Goal: Use online tool/utility: Use online tool/utility

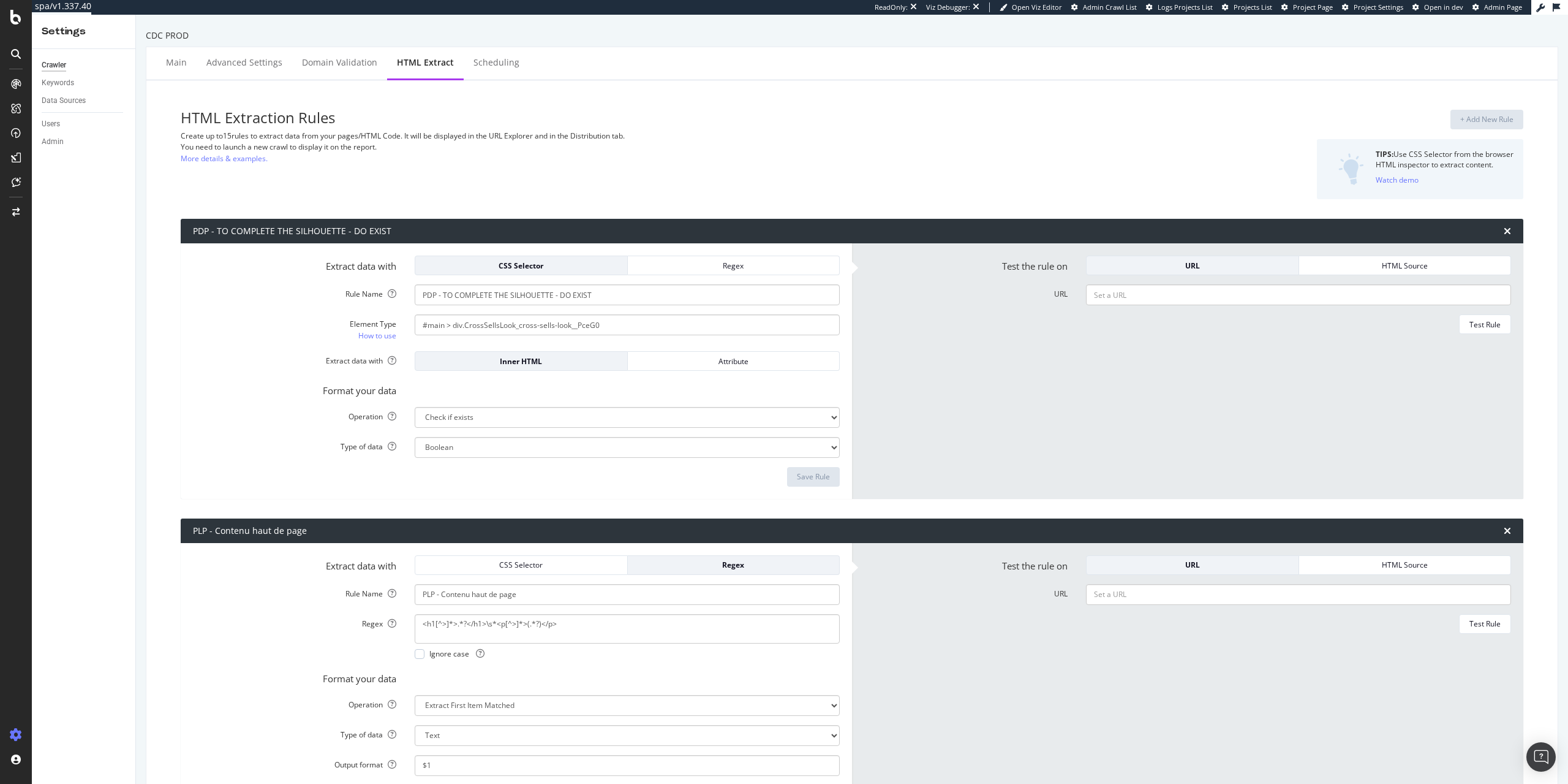
select select "exist"
select select "list"
select select "html.length"
select select "i"
select select "html.length"
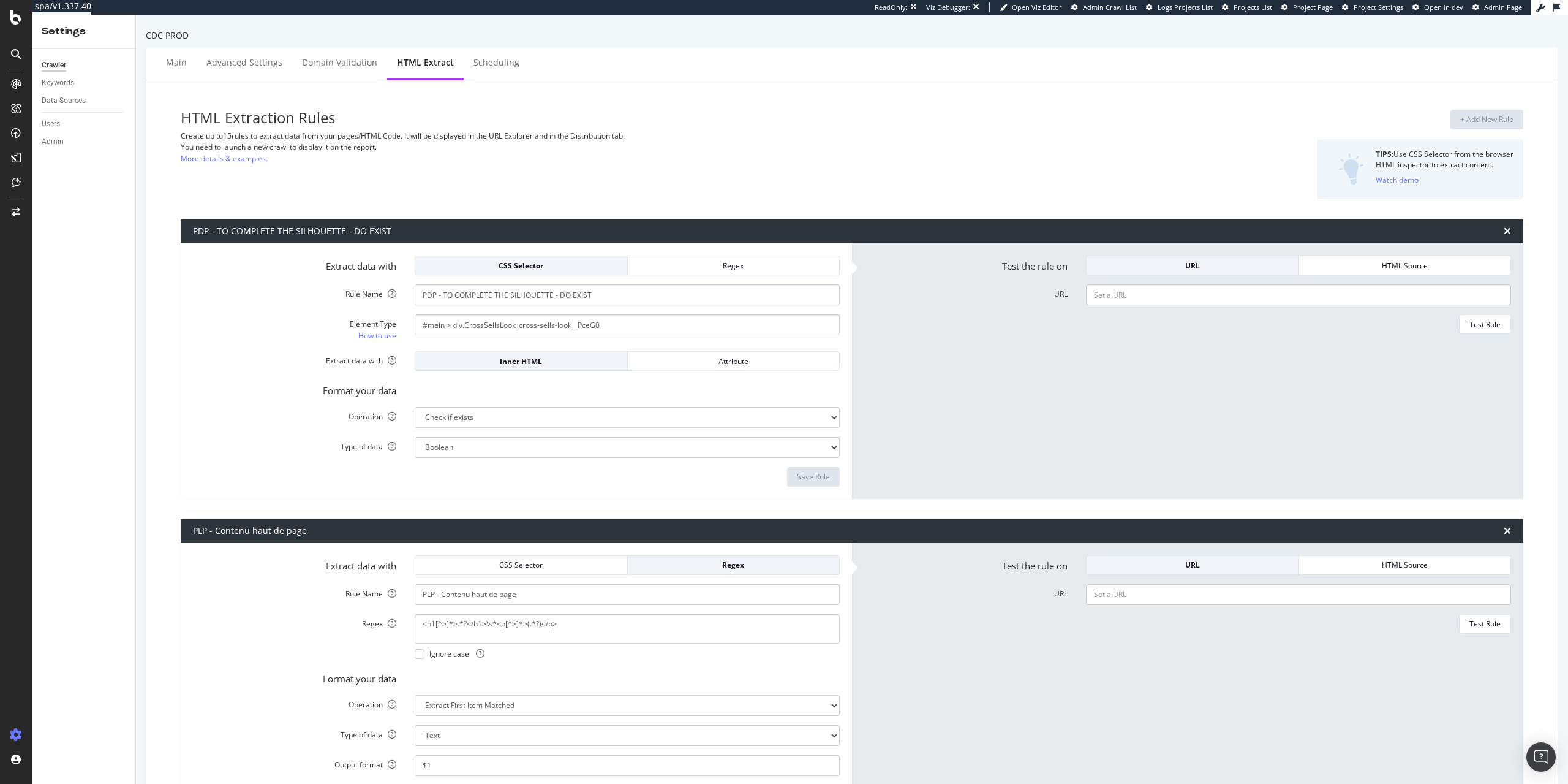
select select "exist"
select select "list"
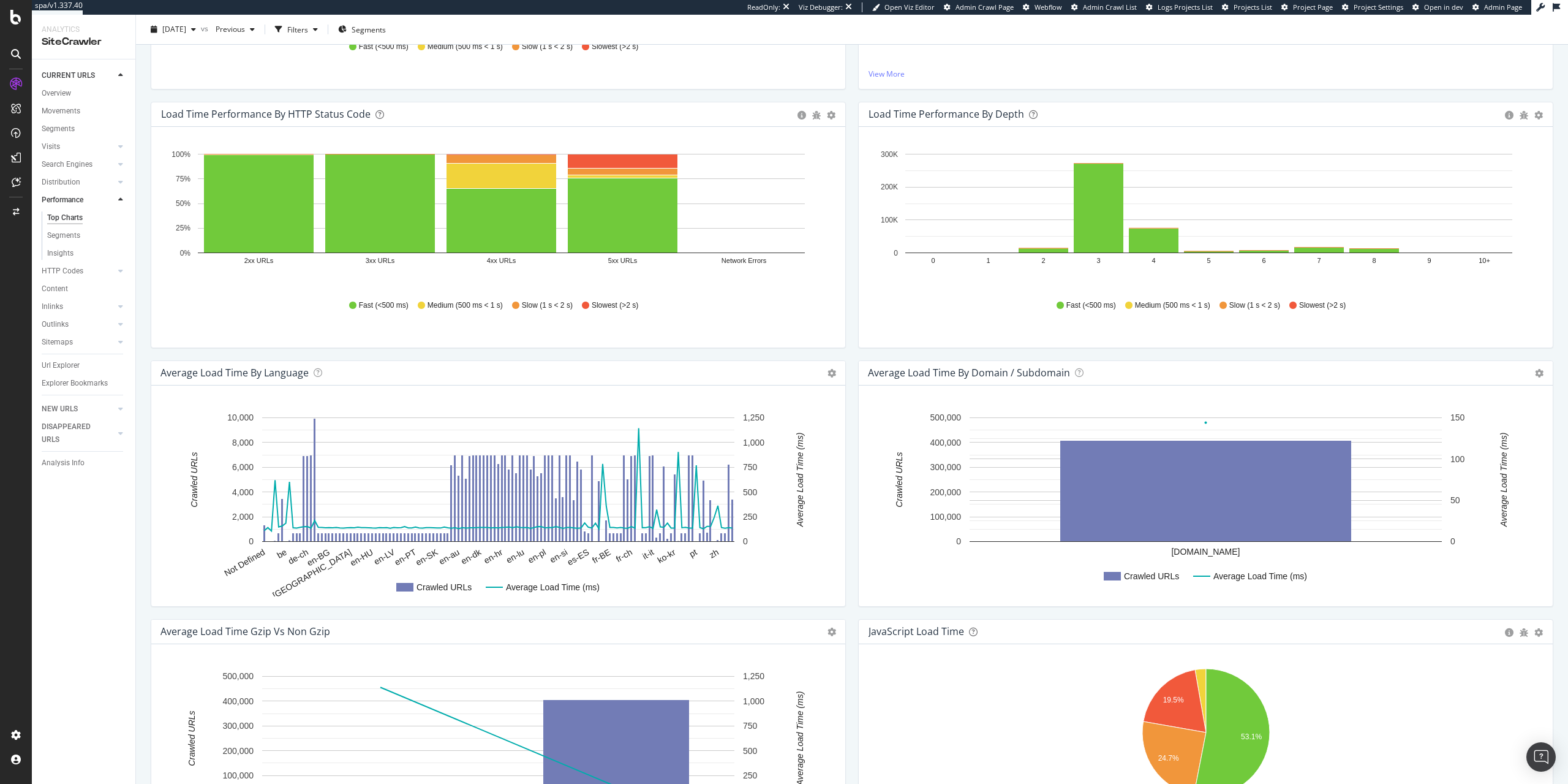
scroll to position [62, 0]
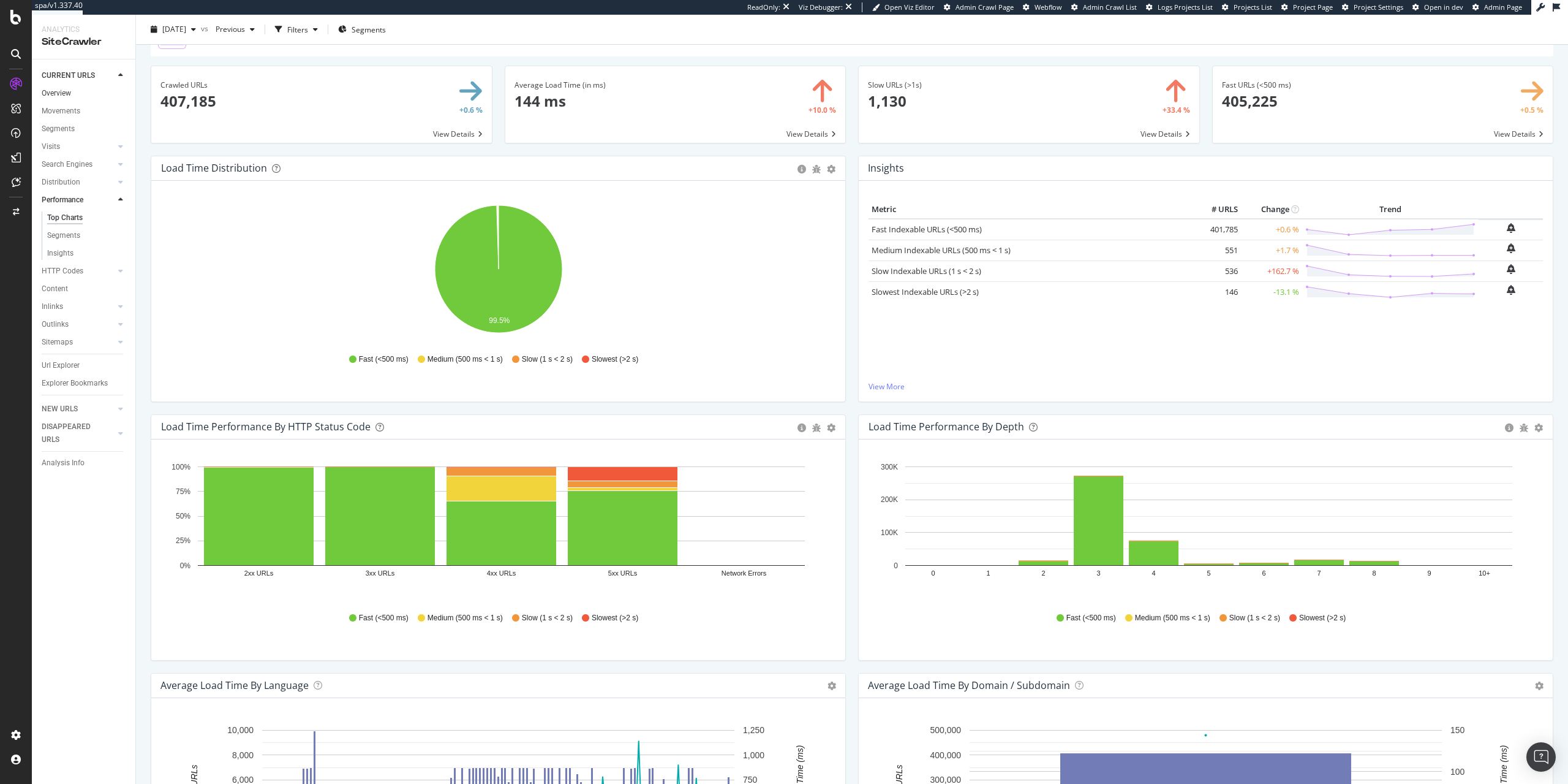
click at [78, 89] on link "Overview" at bounding box center [84, 93] width 85 height 13
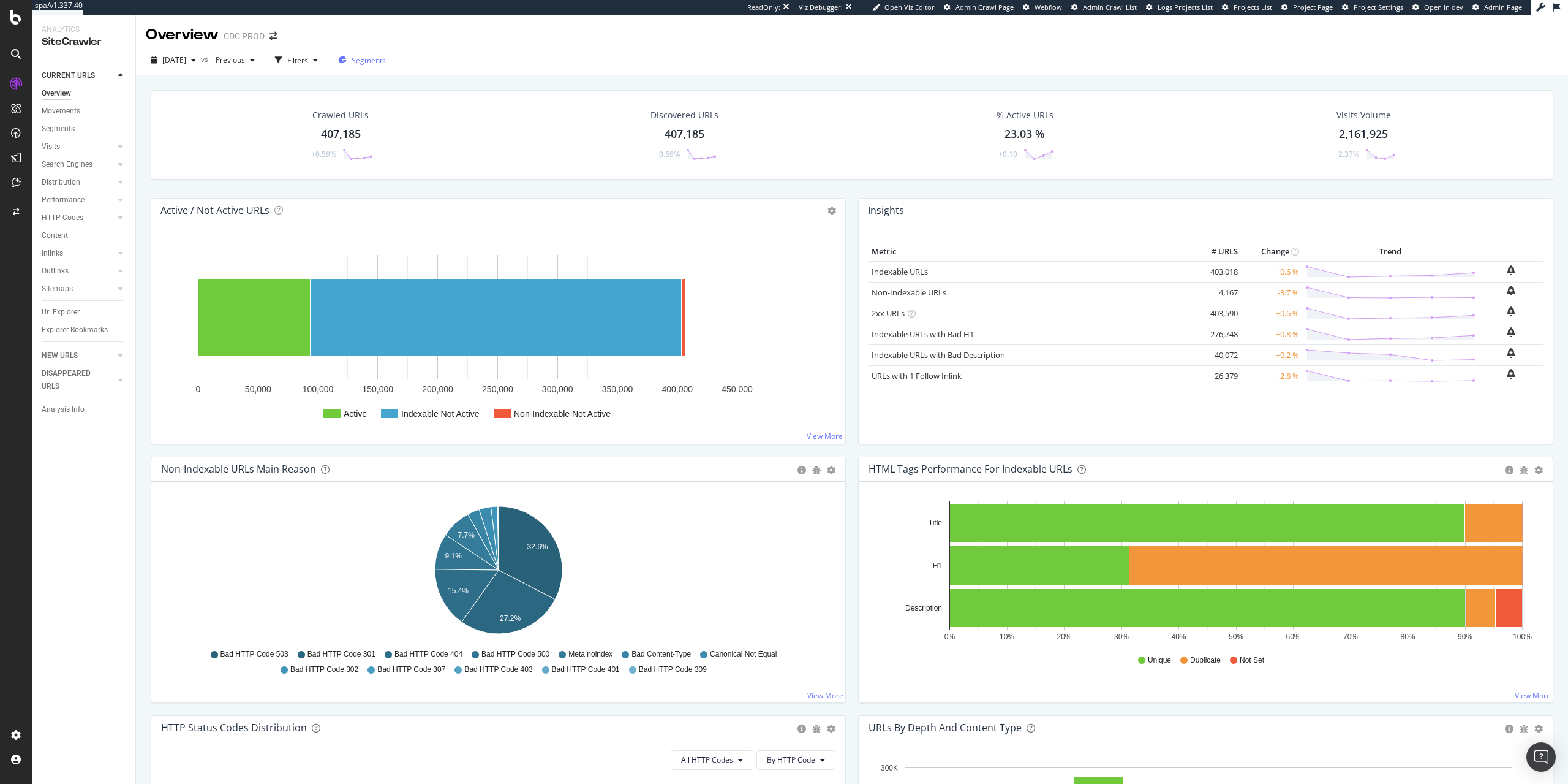
click at [386, 57] on span "Segments" at bounding box center [369, 60] width 35 height 11
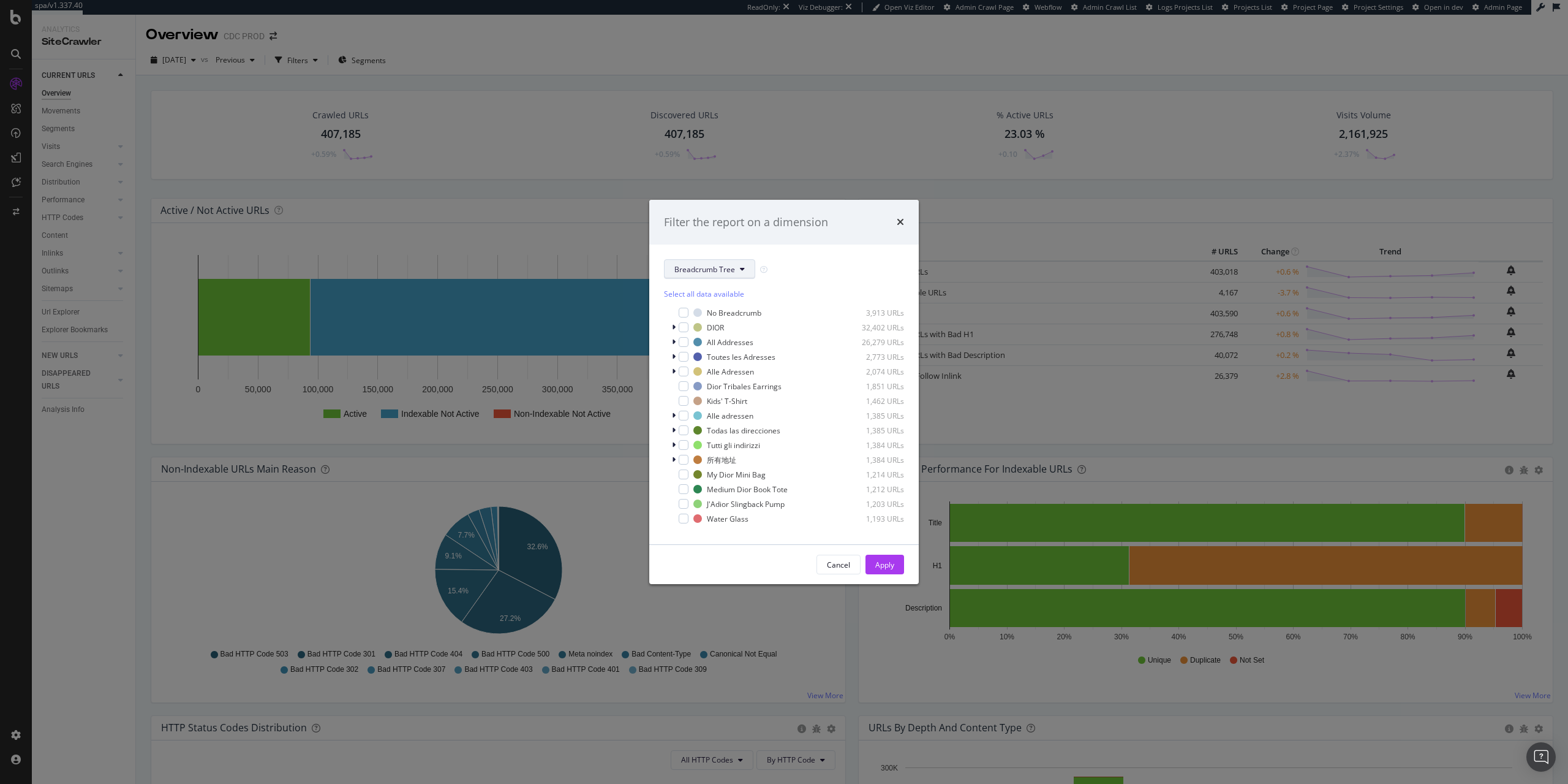
click at [737, 275] on button "Breadcrumb Tree" at bounding box center [709, 269] width 91 height 20
click at [709, 335] on span "pagetype&universe" at bounding box center [716, 336] width 84 height 11
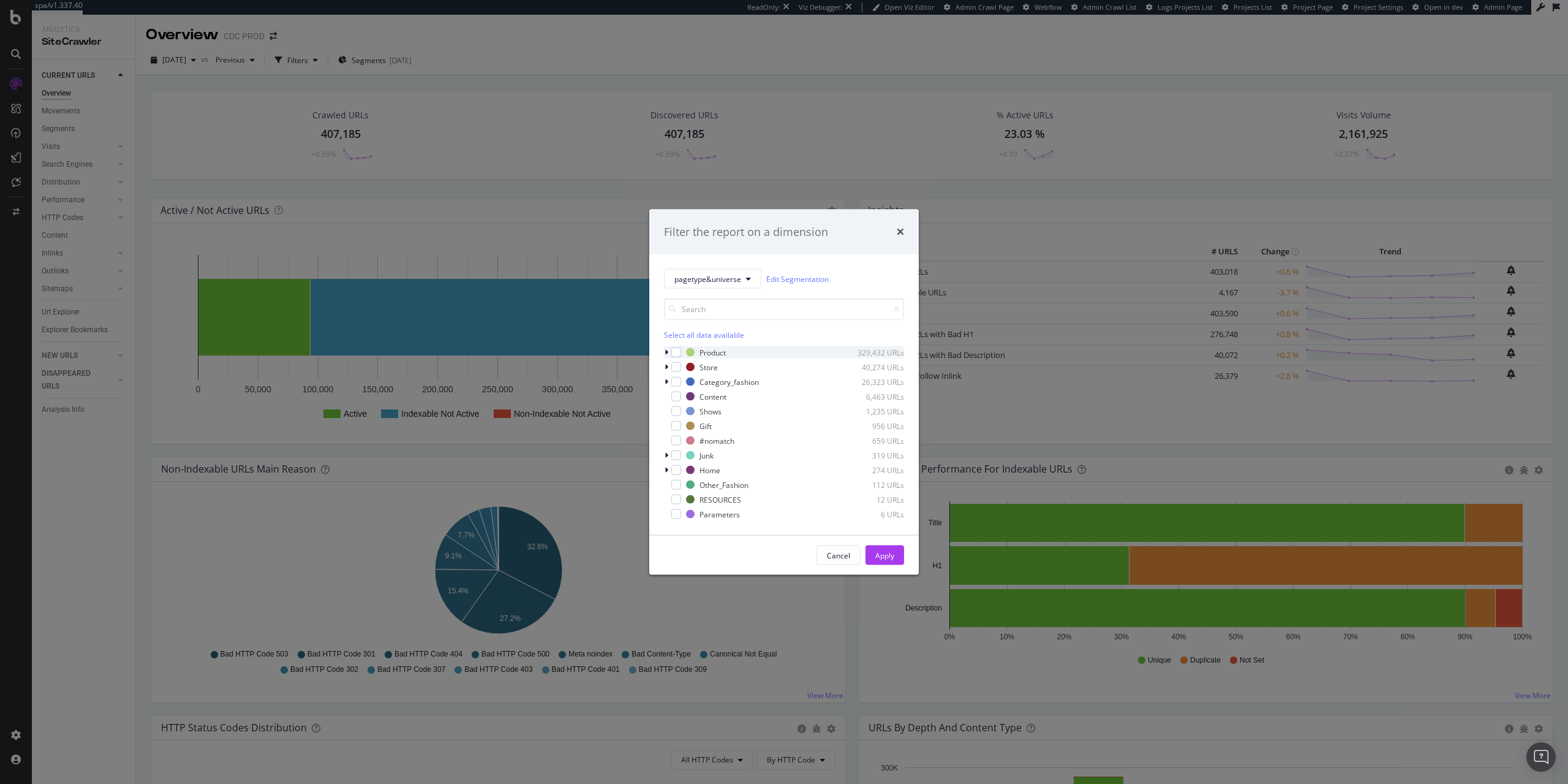
click at [670, 355] on div "modal" at bounding box center [668, 352] width 8 height 12
click at [687, 359] on div "modal" at bounding box center [684, 360] width 10 height 10
click at [889, 555] on div "Apply" at bounding box center [885, 562] width 19 height 18
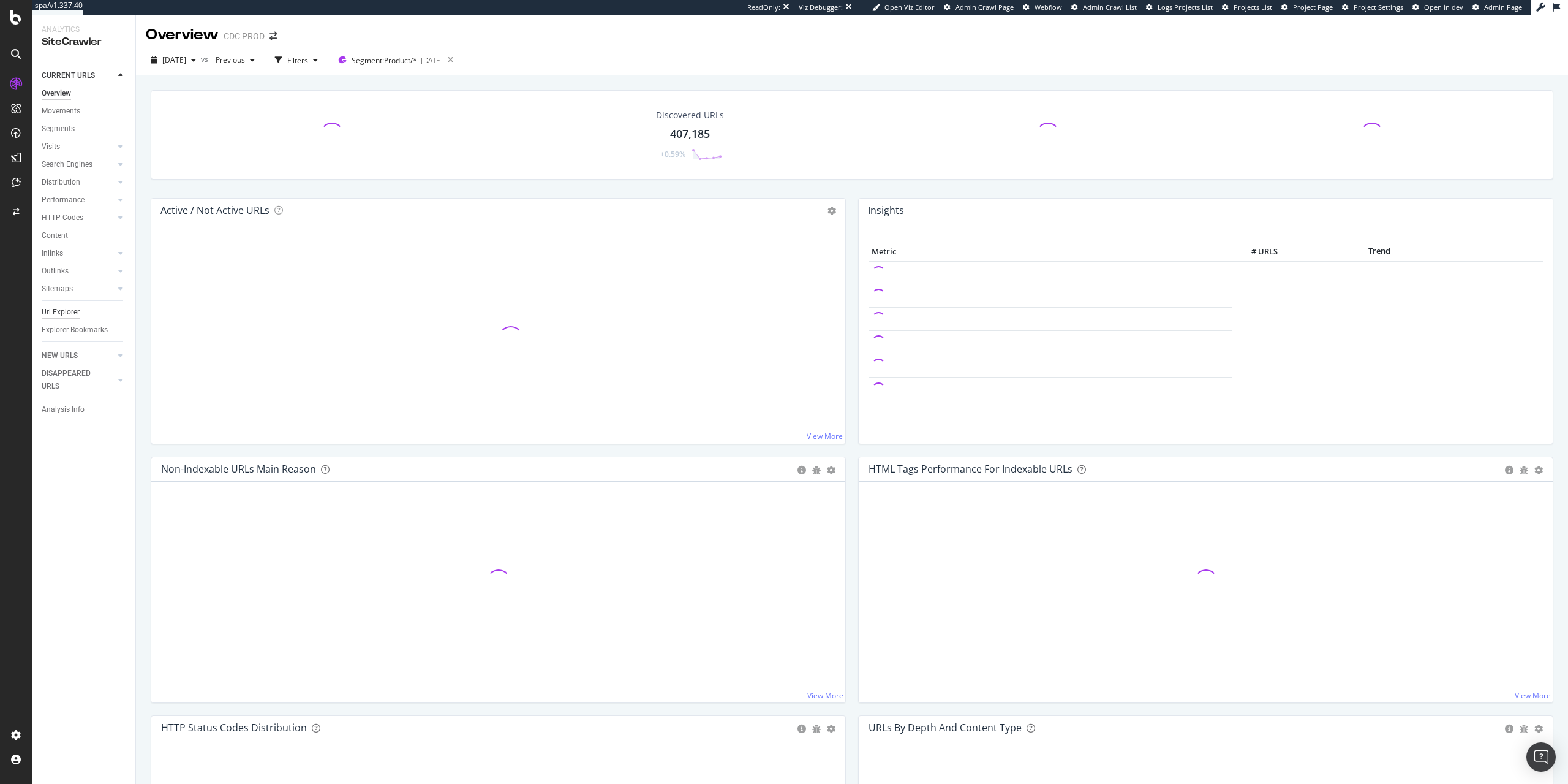
click at [77, 316] on div "Url Explorer" at bounding box center [60, 312] width 38 height 13
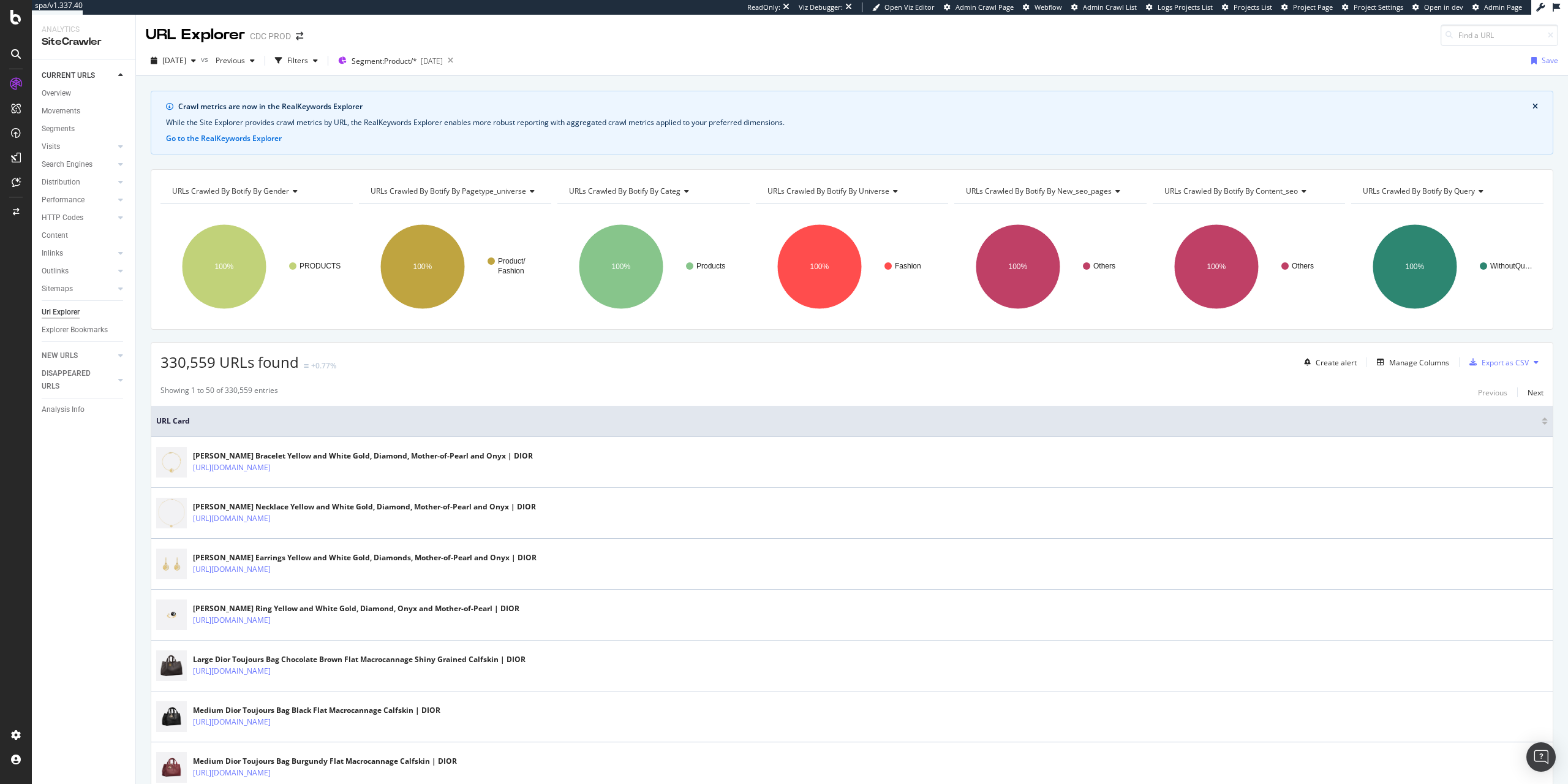
click at [434, 72] on div "2025 Sep. 19th vs Previous Filters Segment: Product/* 2025-08-27 Save" at bounding box center [852, 63] width 1432 height 25
click at [417, 63] on span "Segment: Product/*" at bounding box center [384, 61] width 65 height 11
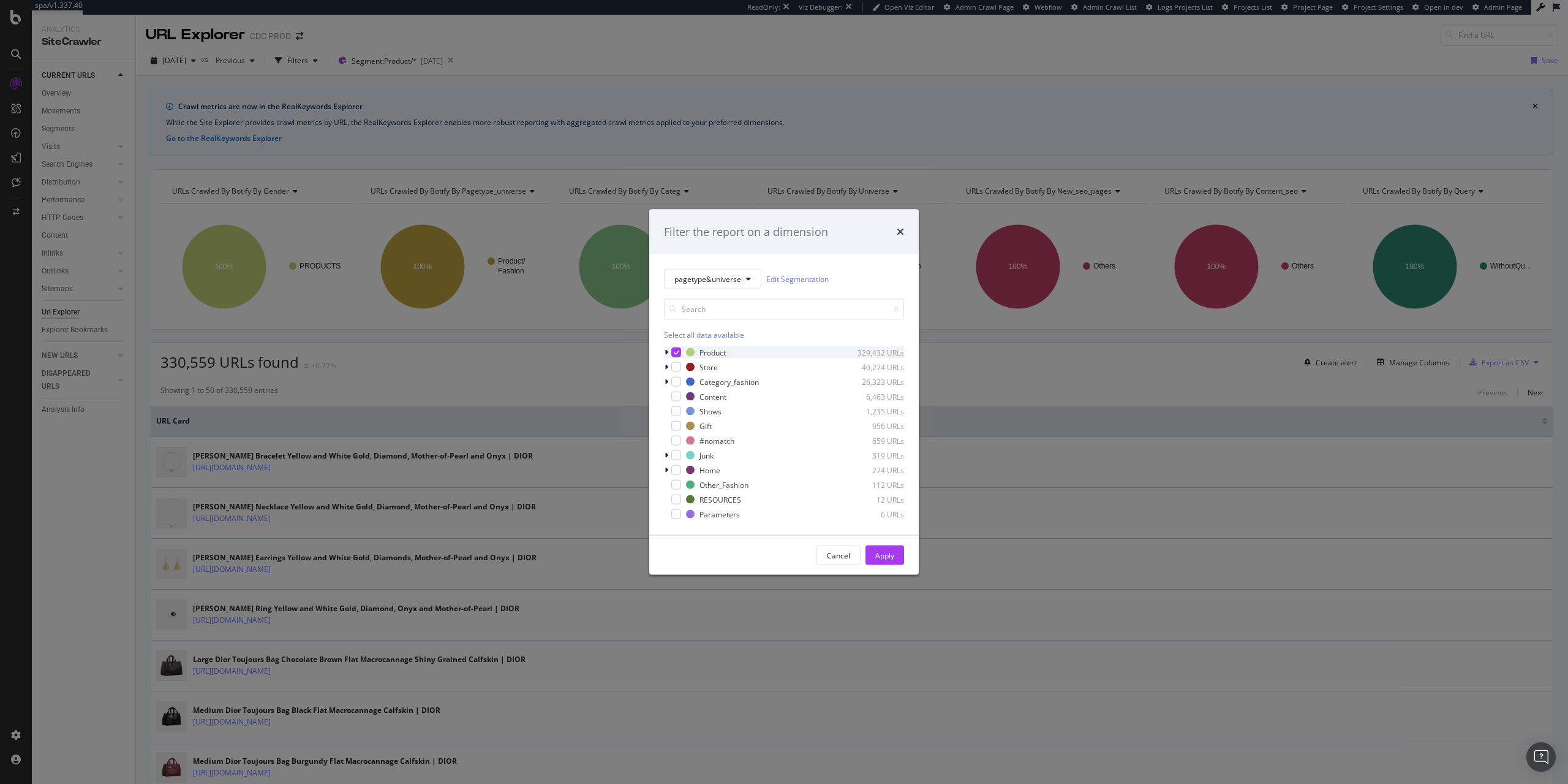
click at [674, 353] on icon "modal" at bounding box center [676, 352] width 6 height 6
click at [664, 367] on div "modal" at bounding box center [668, 367] width 8 height 12
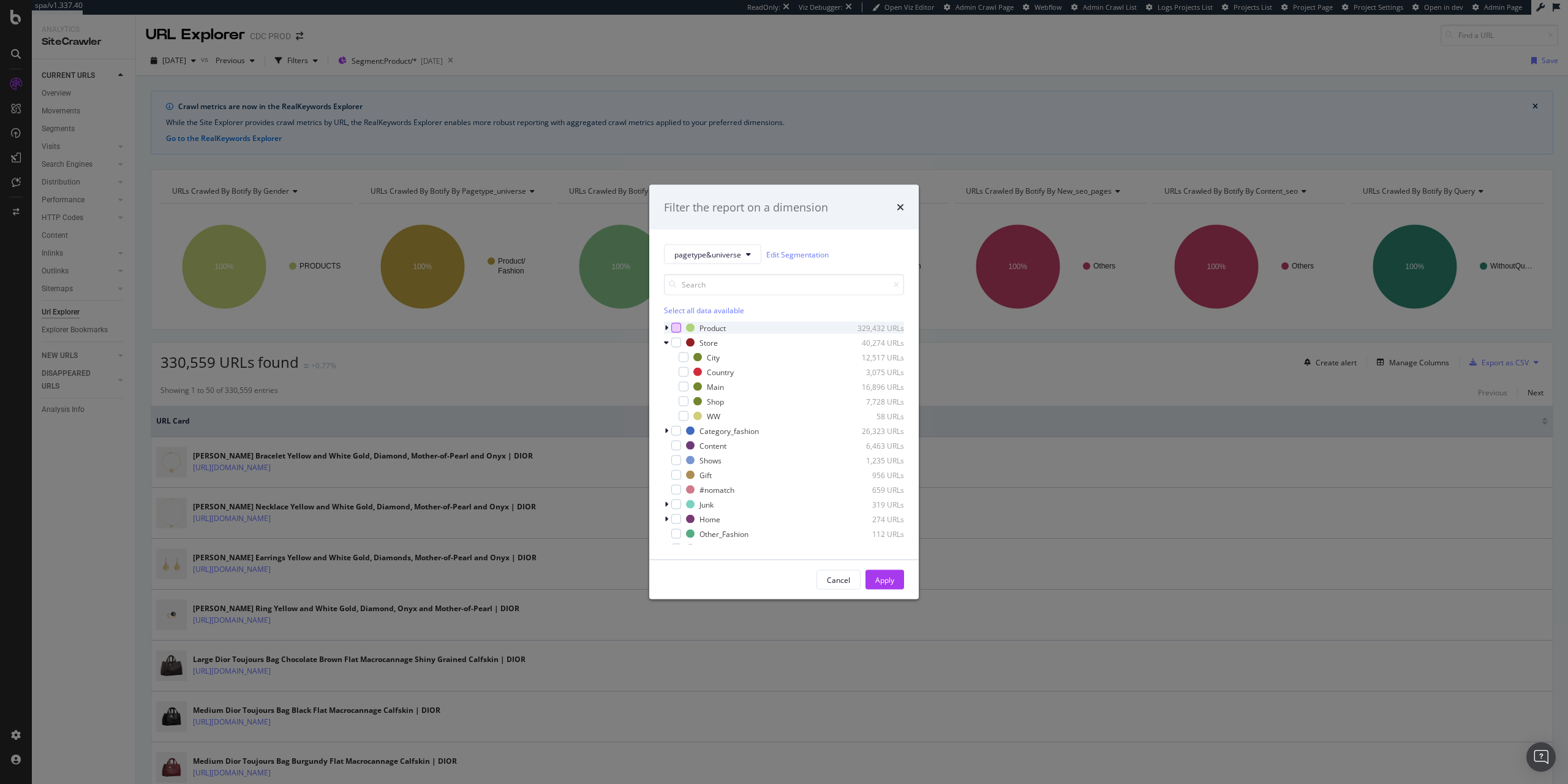
click at [663, 345] on div "pagetype&universe Edit Segmentation Select all data available Product 329,432 U…" at bounding box center [784, 395] width 270 height 330
click at [669, 345] on icon "modal" at bounding box center [667, 343] width 5 height 8
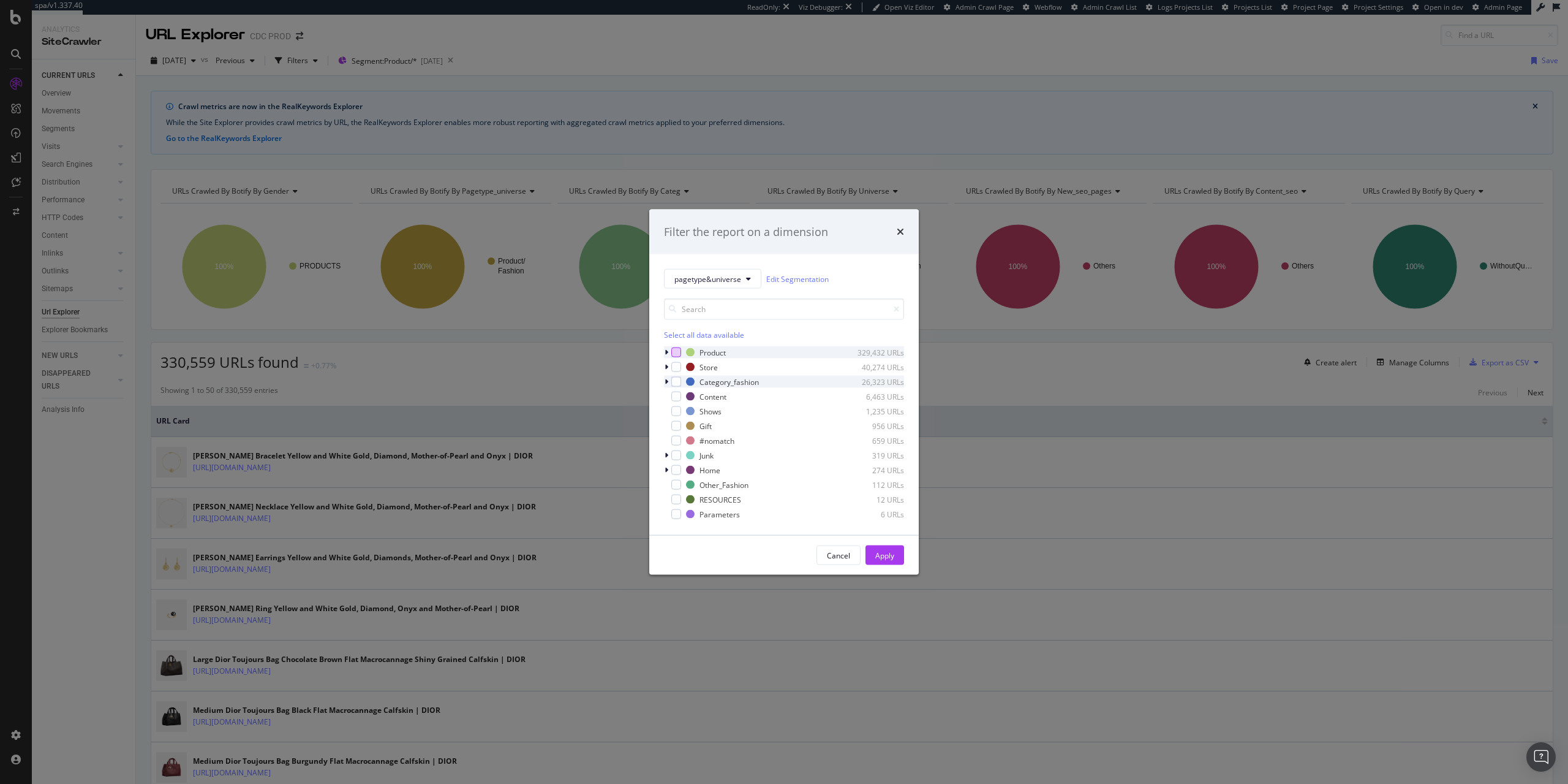
click at [667, 383] on icon "modal" at bounding box center [667, 382] width 4 height 8
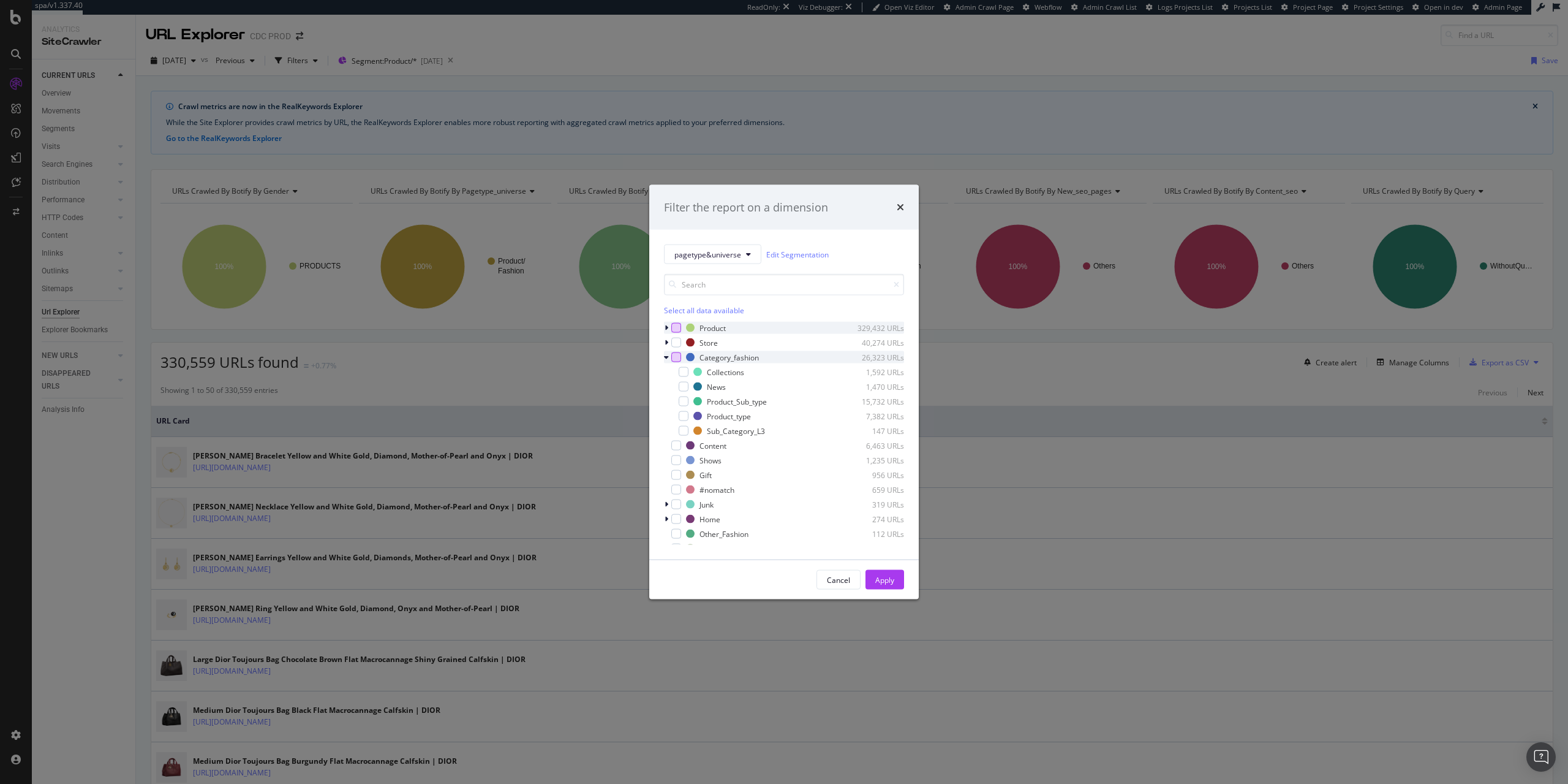
click at [678, 356] on div "modal" at bounding box center [676, 357] width 10 height 10
click at [710, 256] on span "pagetype&universe" at bounding box center [708, 254] width 67 height 11
click at [705, 345] on span "CATEG" at bounding box center [716, 344] width 84 height 11
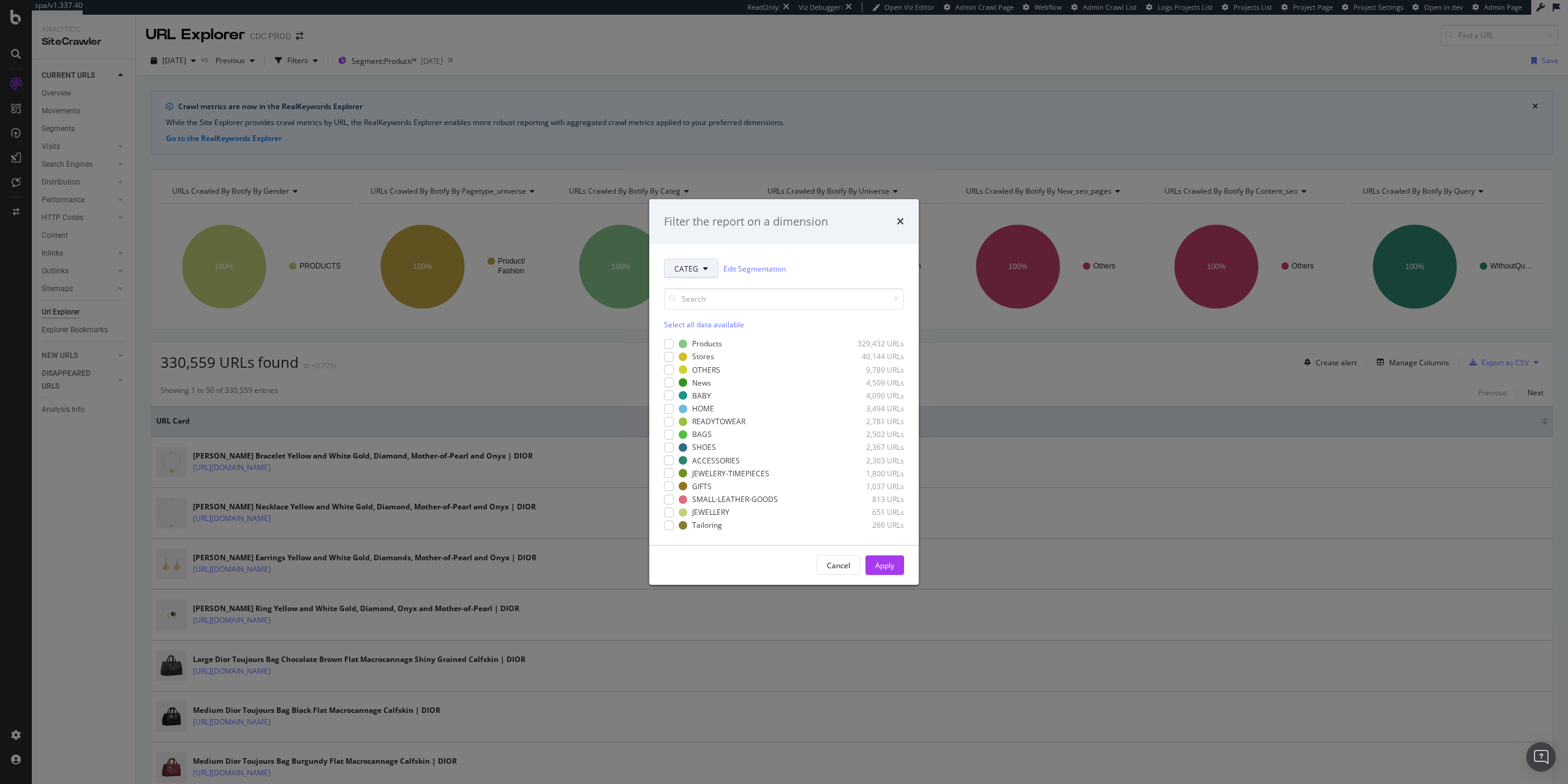
click at [684, 271] on span "CATEG" at bounding box center [686, 269] width 24 height 11
click at [713, 332] on span "pagetype&universe" at bounding box center [716, 335] width 84 height 11
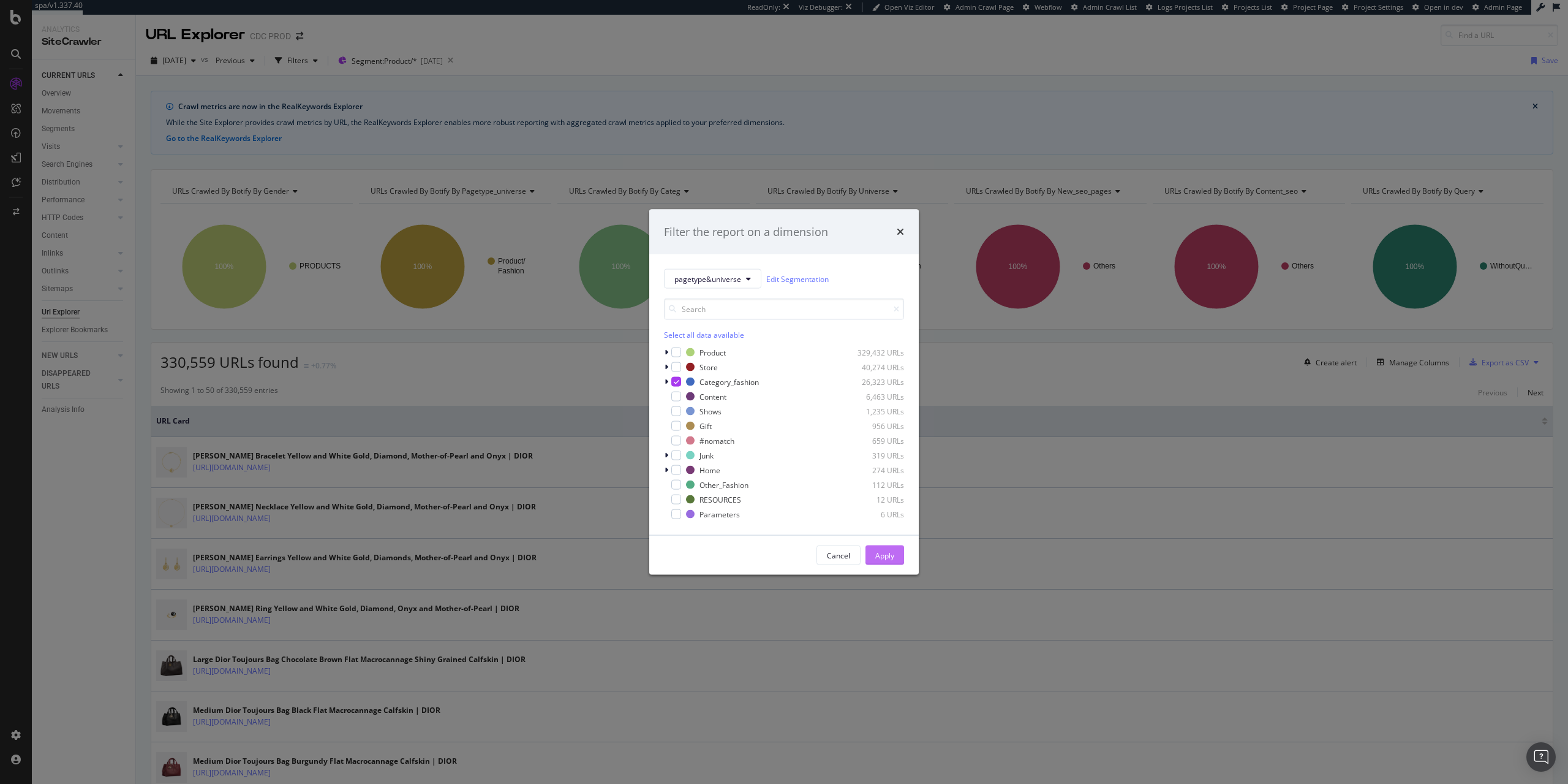
click at [892, 559] on div "Apply" at bounding box center [885, 555] width 19 height 11
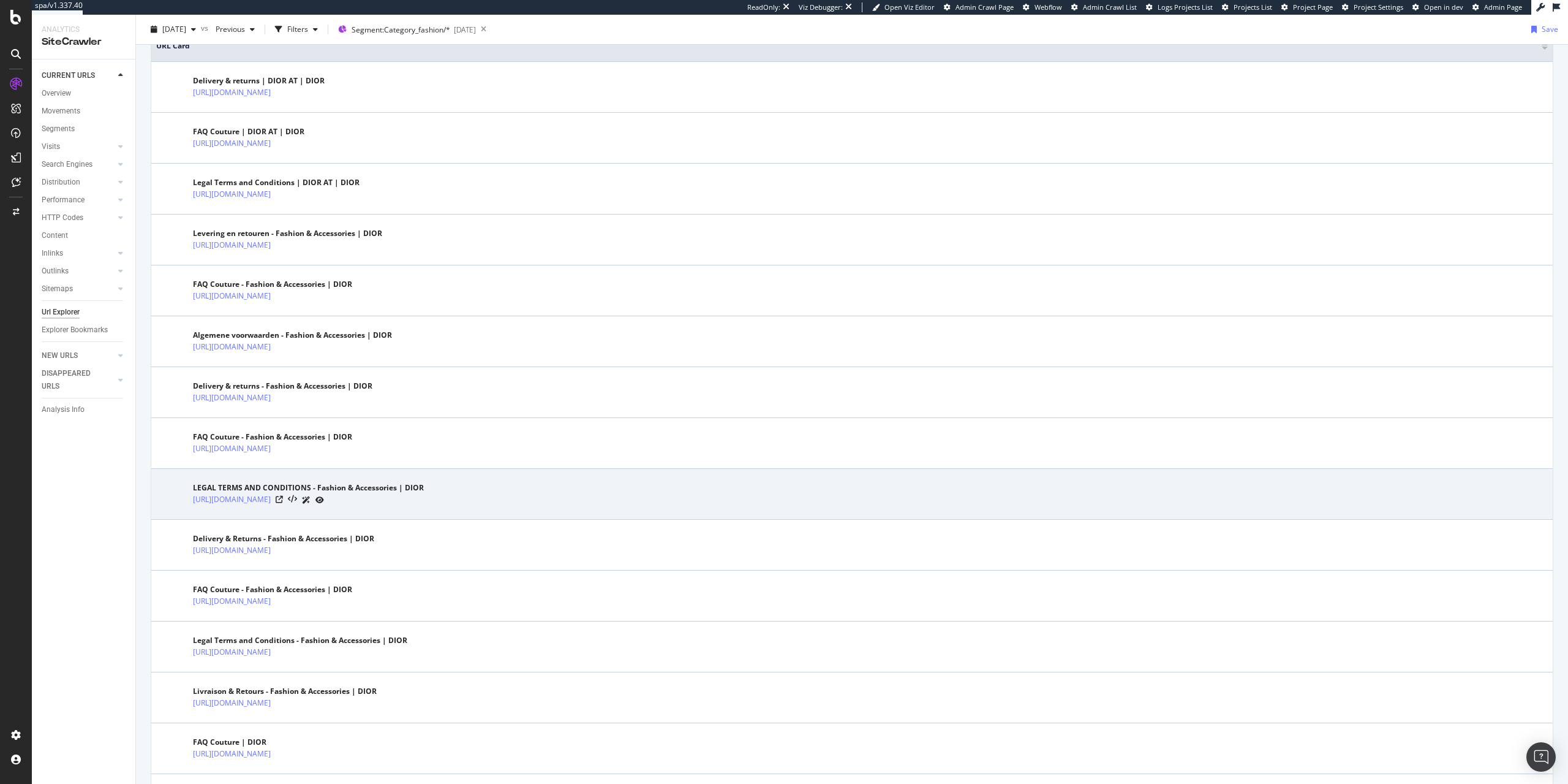
scroll to position [437, 0]
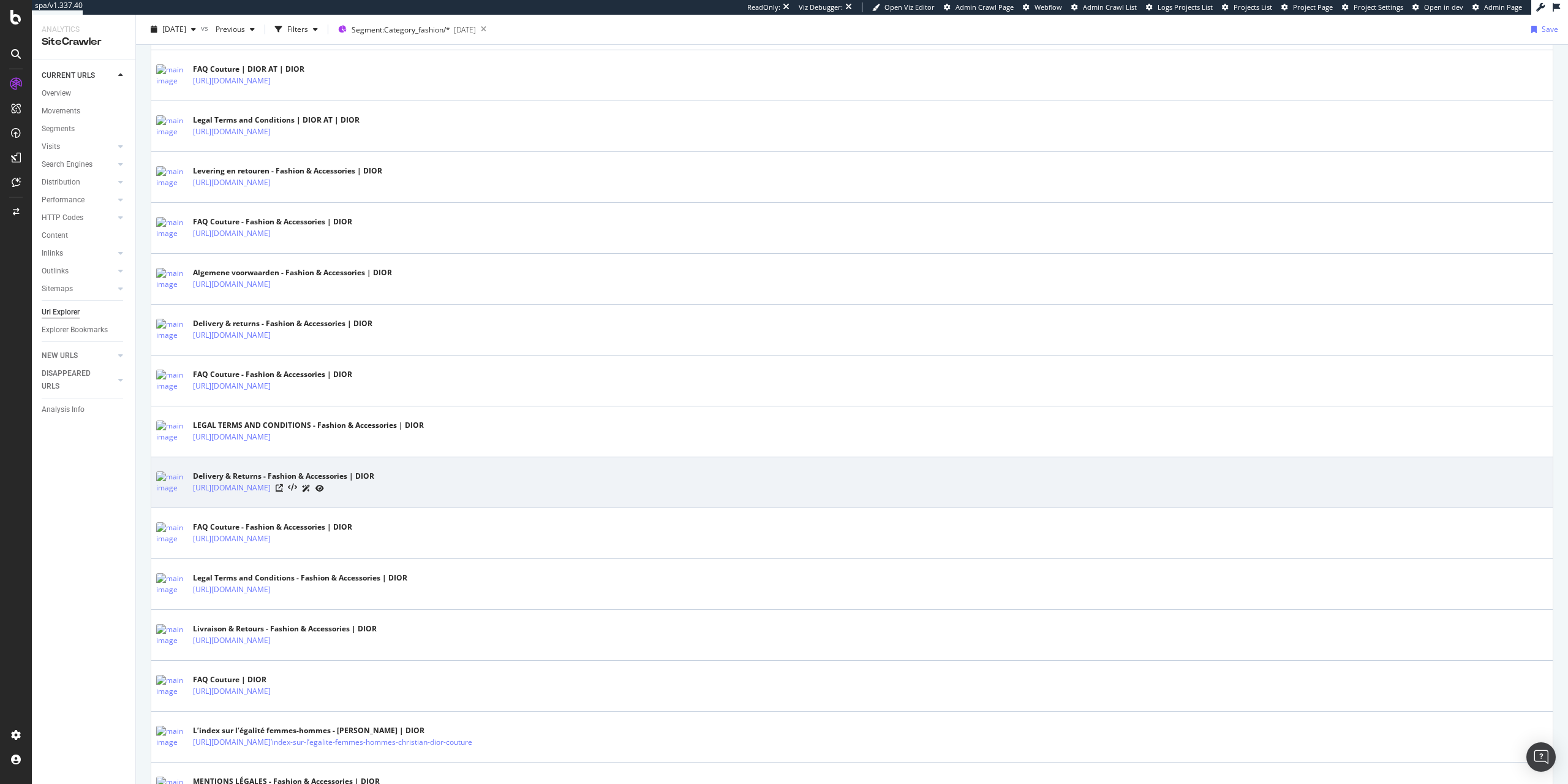
click at [283, 491] on icon at bounding box center [279, 488] width 8 height 8
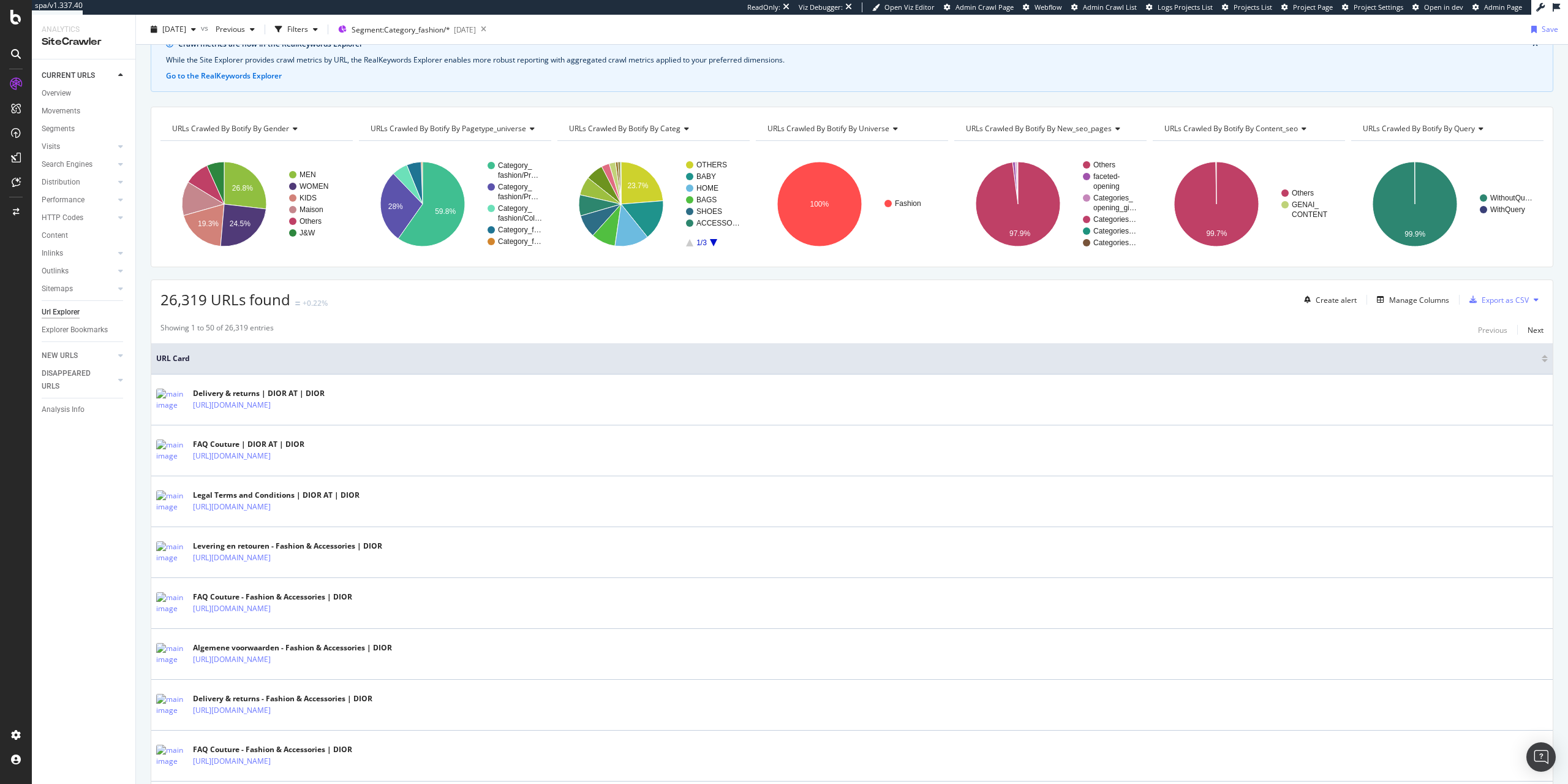
scroll to position [0, 0]
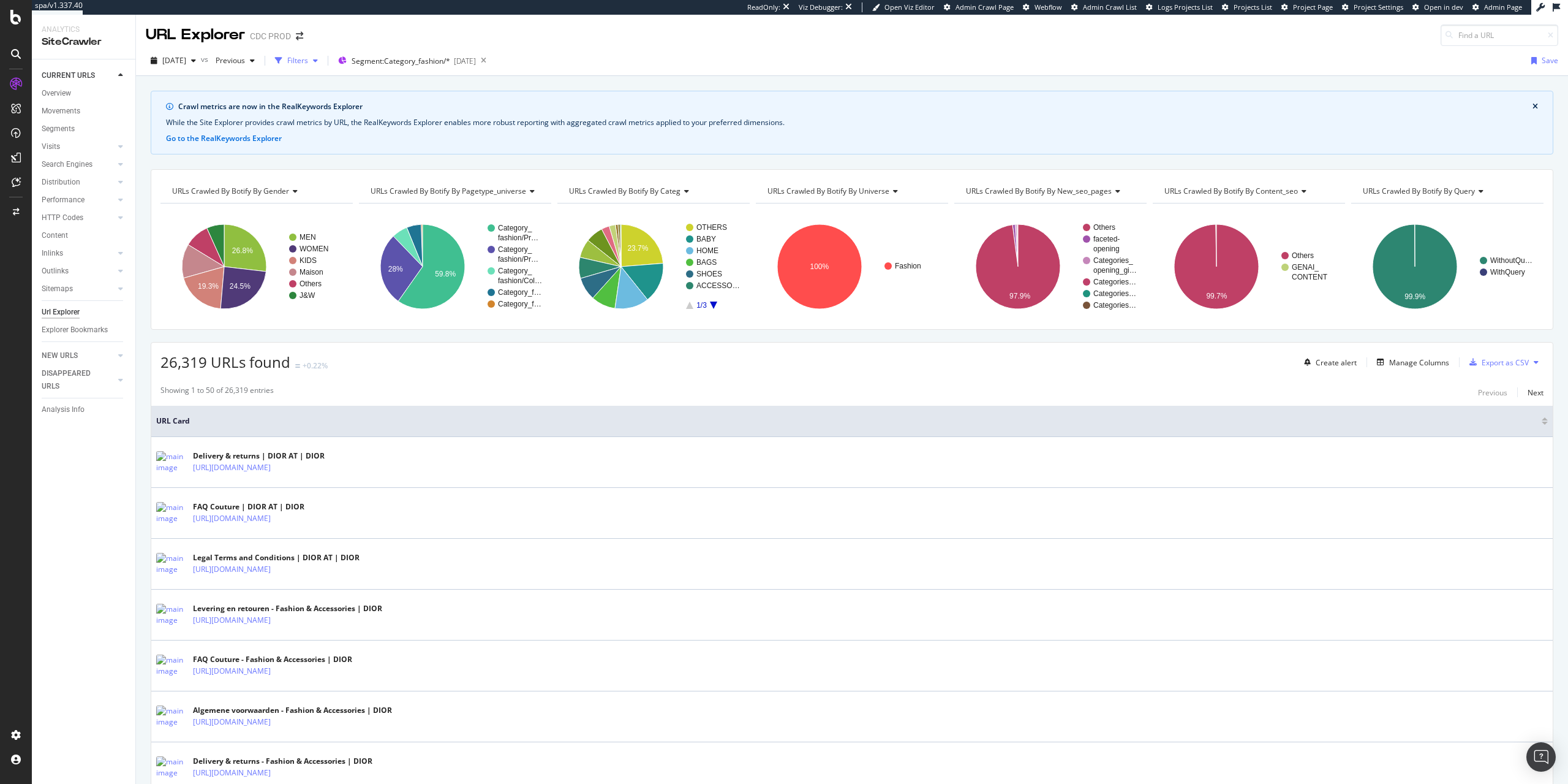
click at [308, 58] on div "Filters" at bounding box center [297, 60] width 21 height 11
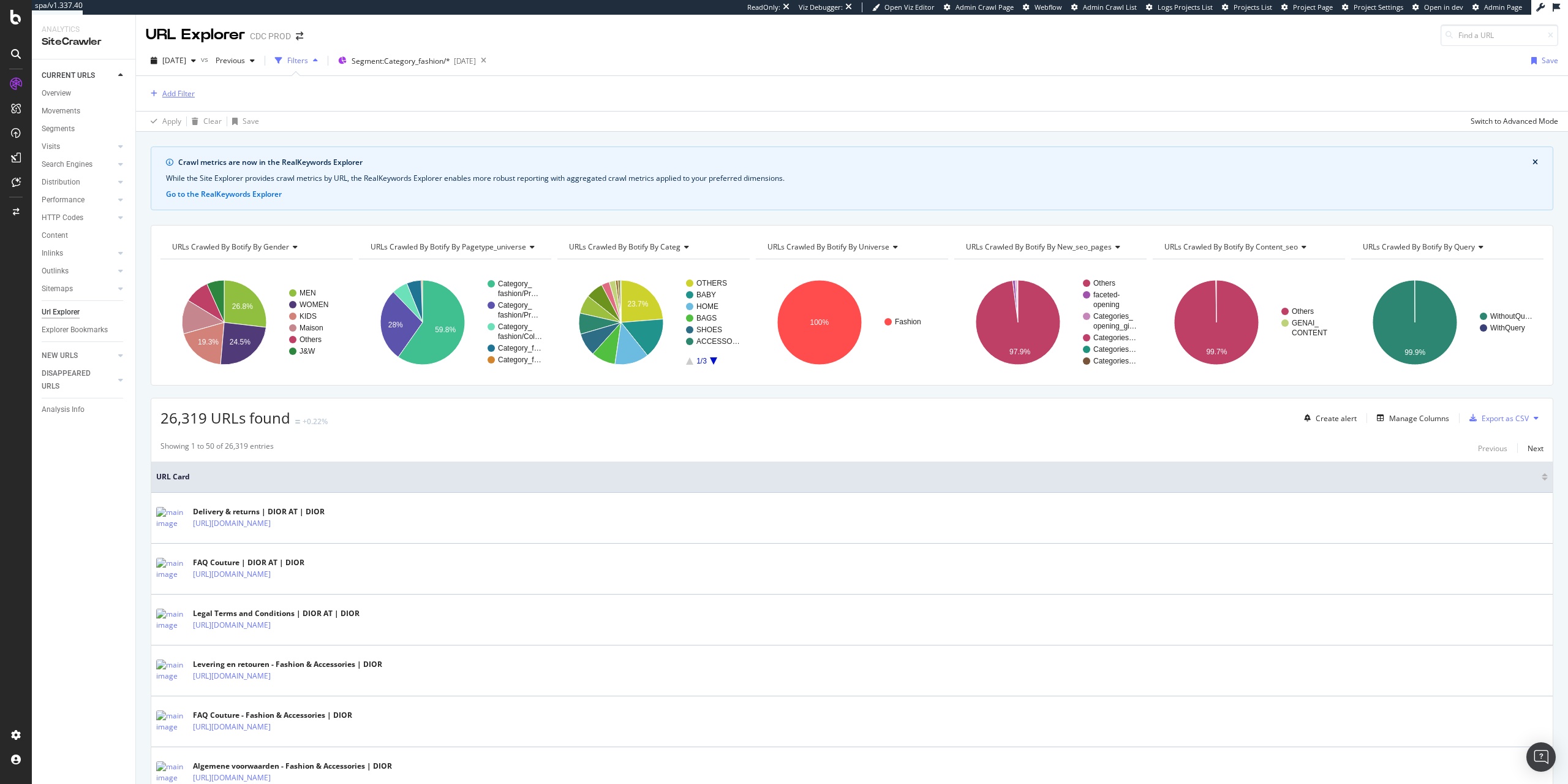
click at [148, 89] on div "Add Filter" at bounding box center [170, 93] width 49 height 13
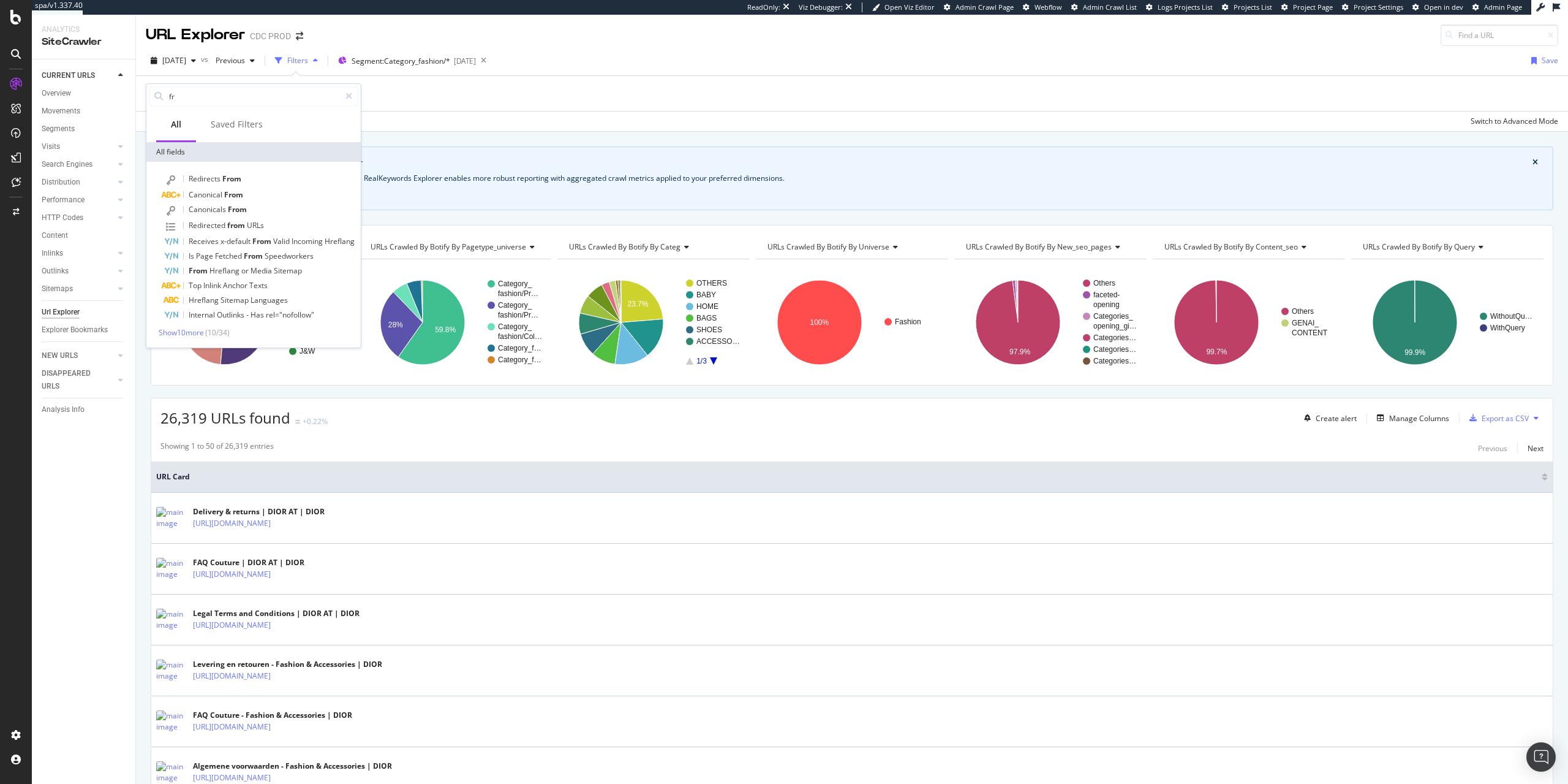
type input "f"
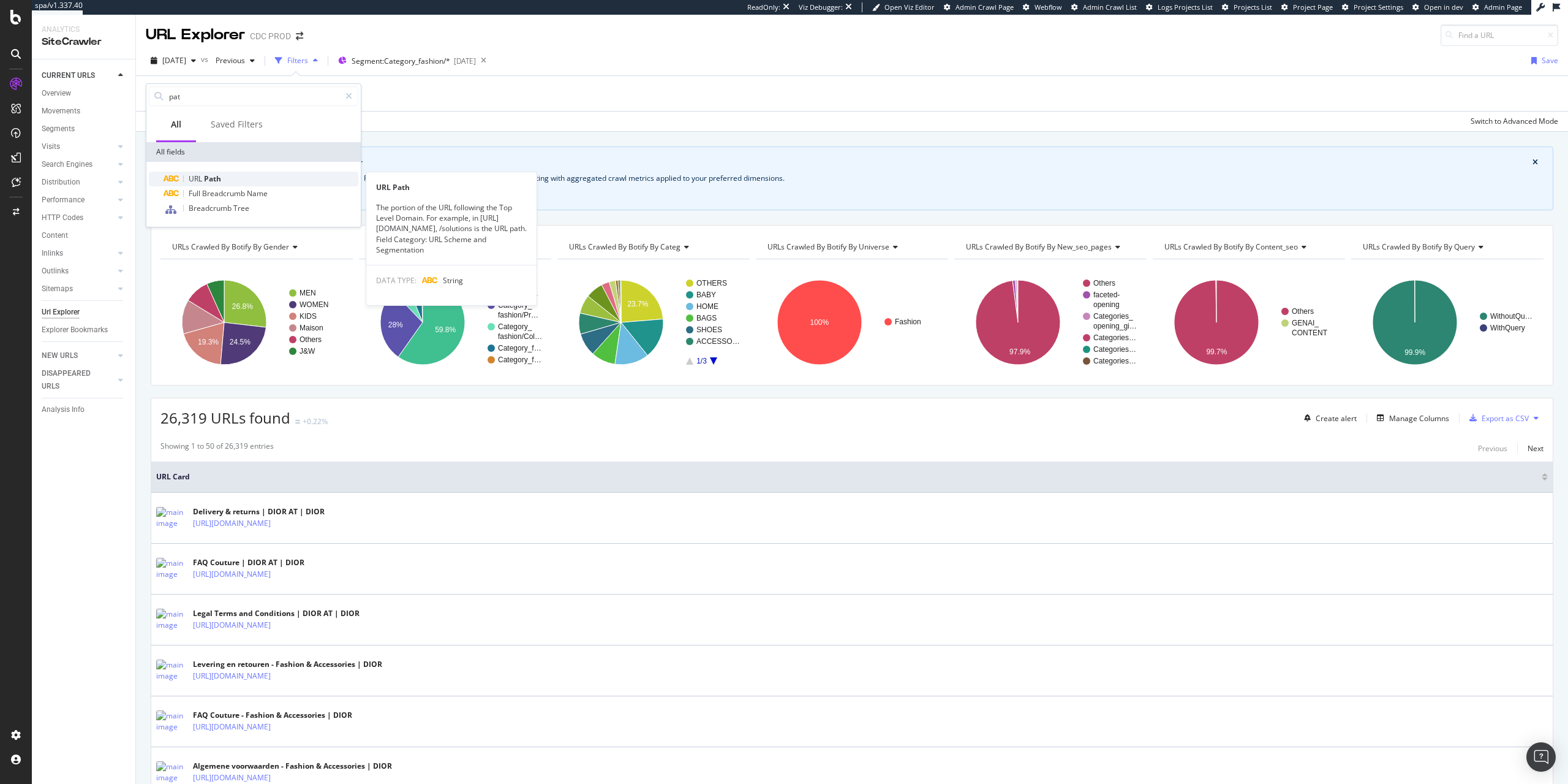
type input "pat"
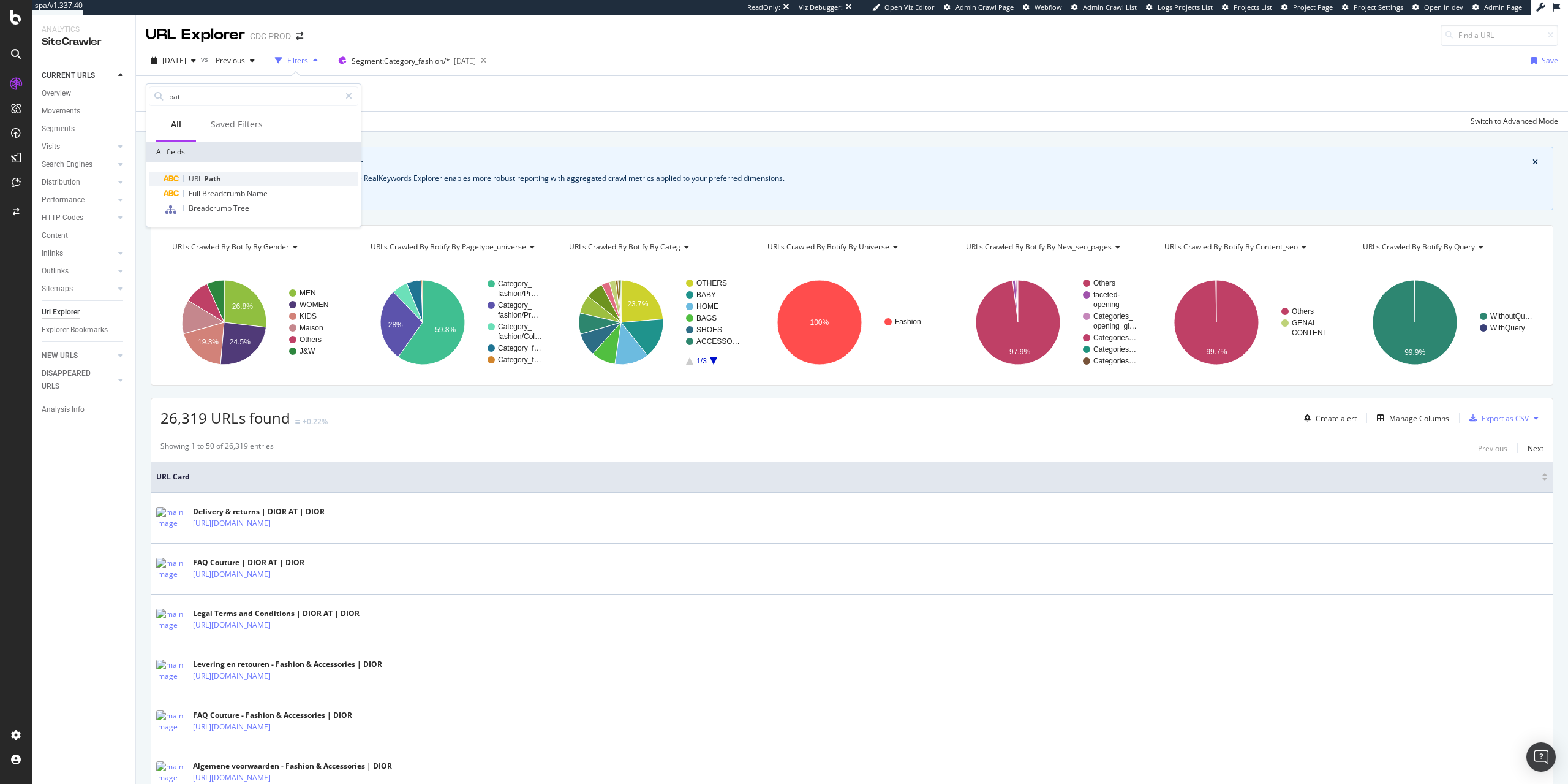
click at [211, 175] on span "Path" at bounding box center [212, 179] width 17 height 11
click at [238, 148] on input "text" at bounding box center [223, 146] width 133 height 20
type input "fr"
click at [284, 177] on div "Apply" at bounding box center [281, 172] width 19 height 11
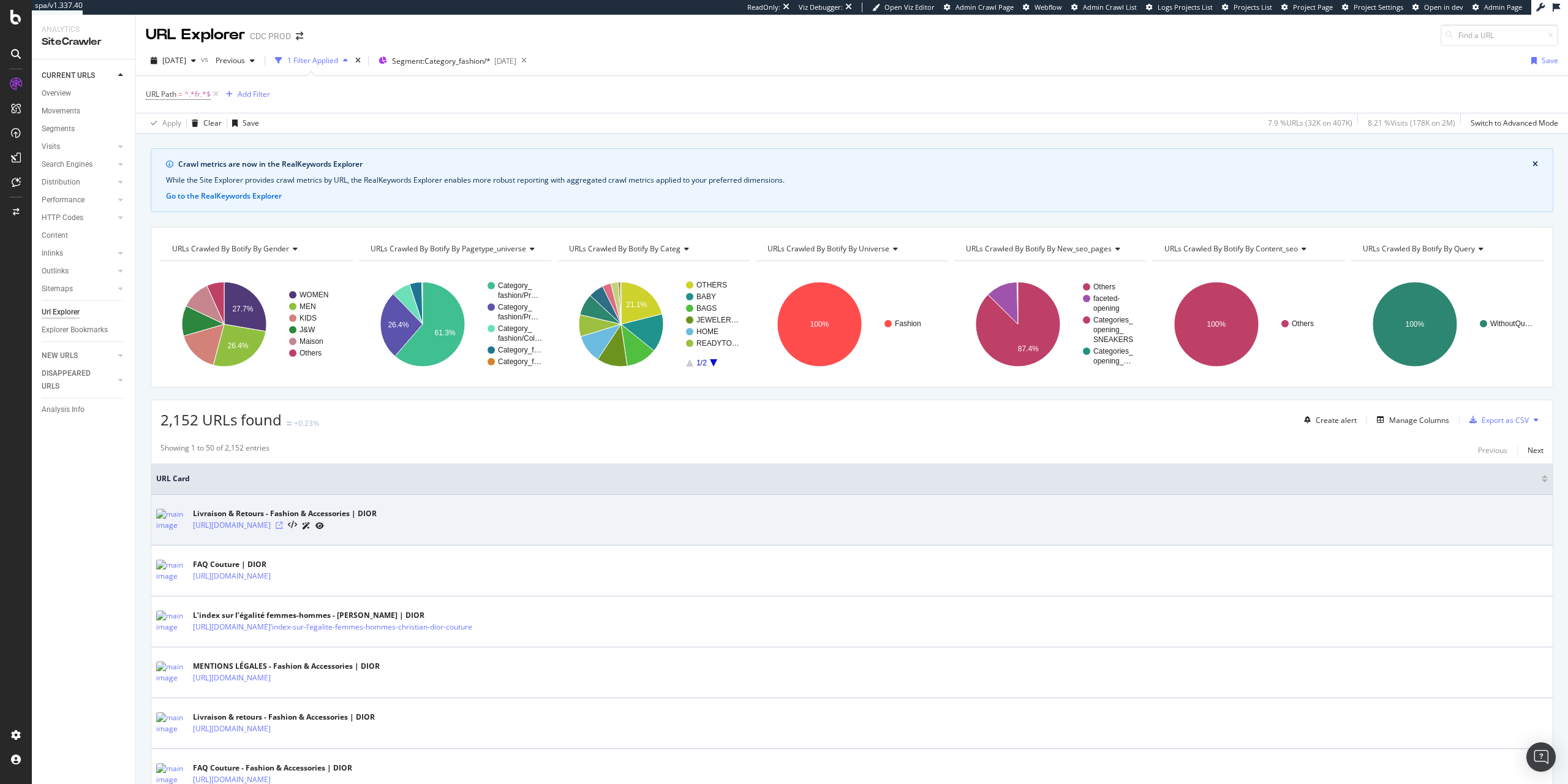
click at [283, 525] on icon at bounding box center [279, 525] width 8 height 8
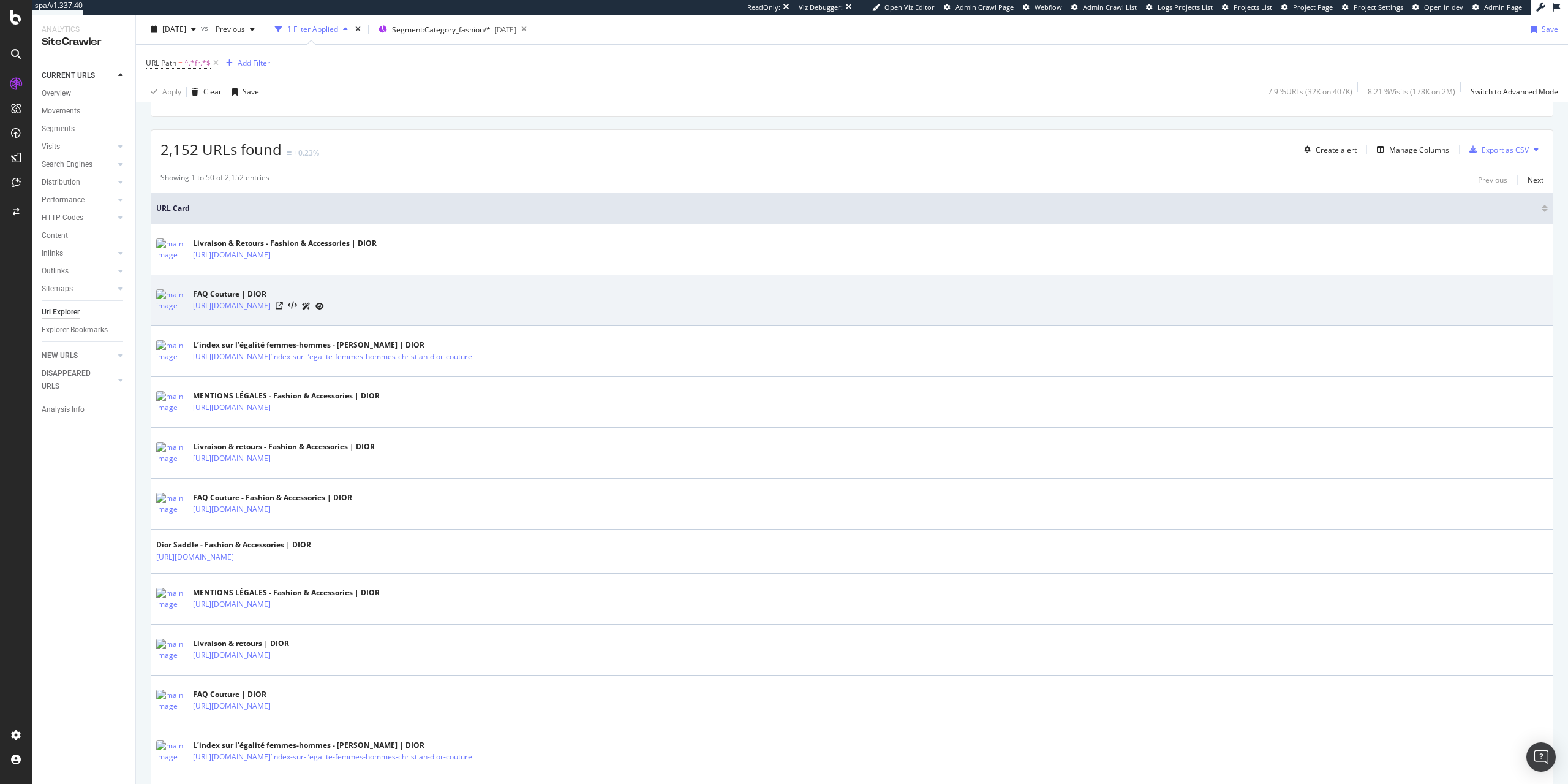
scroll to position [313, 0]
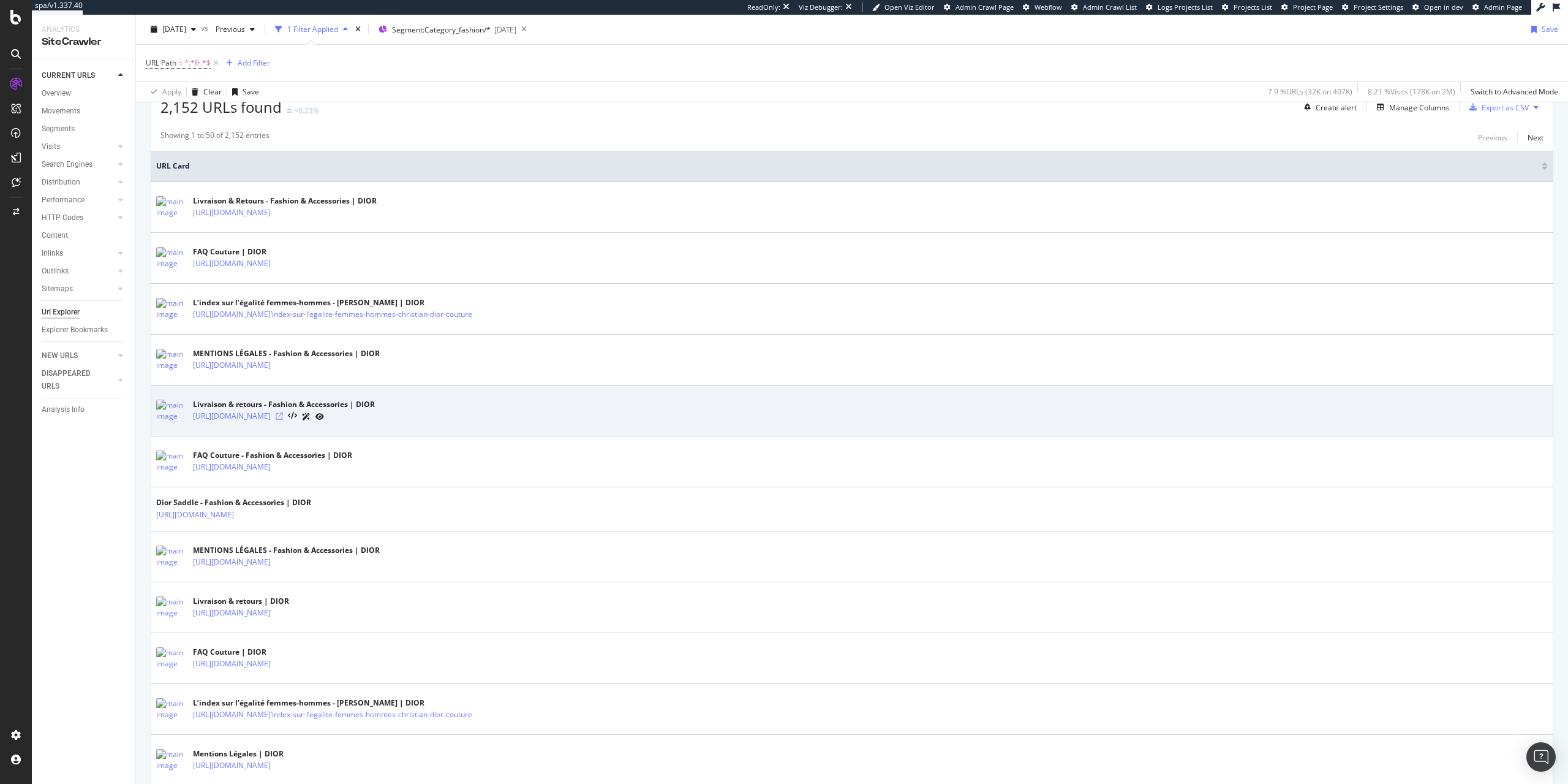
click at [283, 413] on icon at bounding box center [279, 416] width 8 height 8
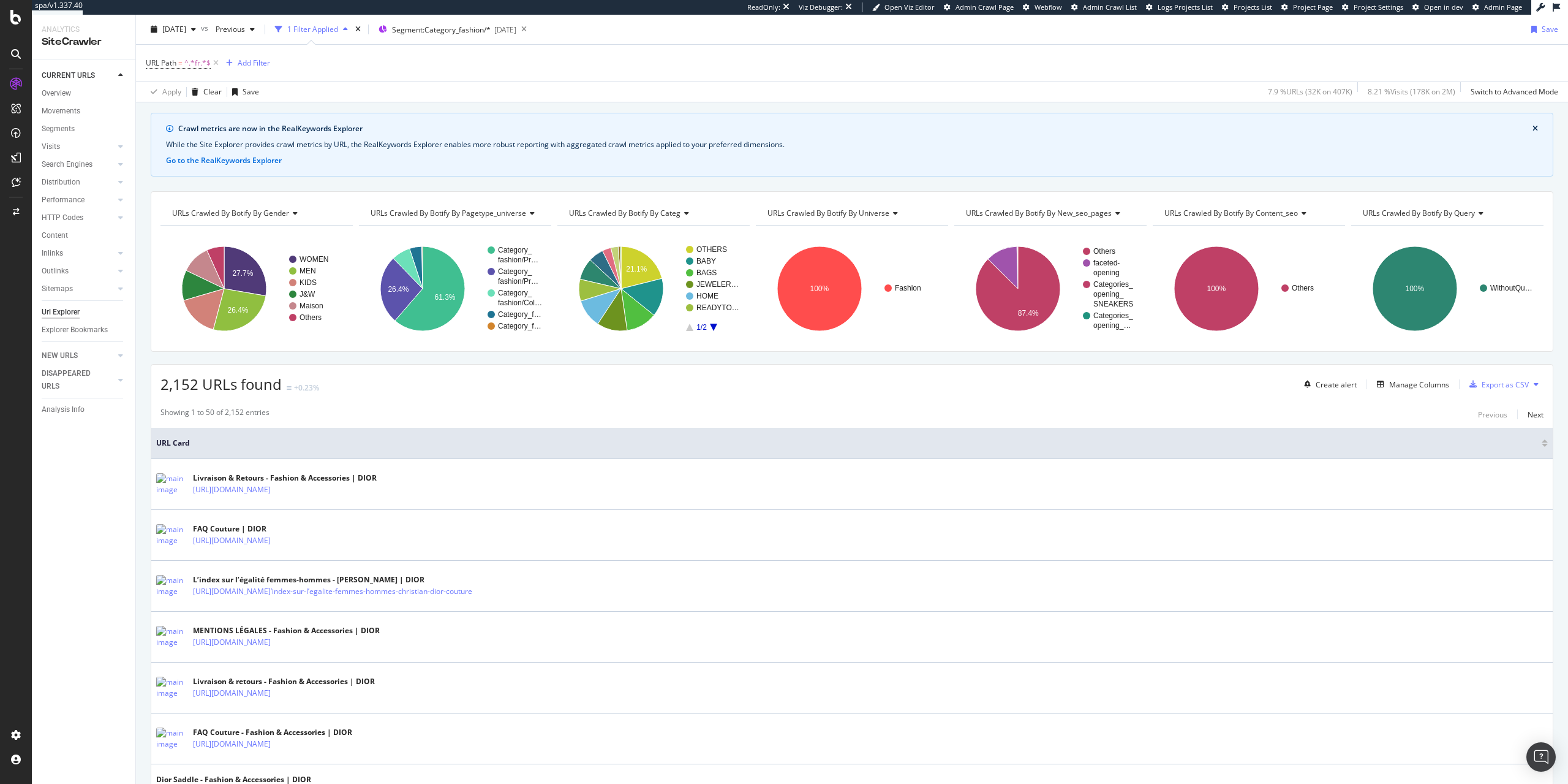
scroll to position [0, 0]
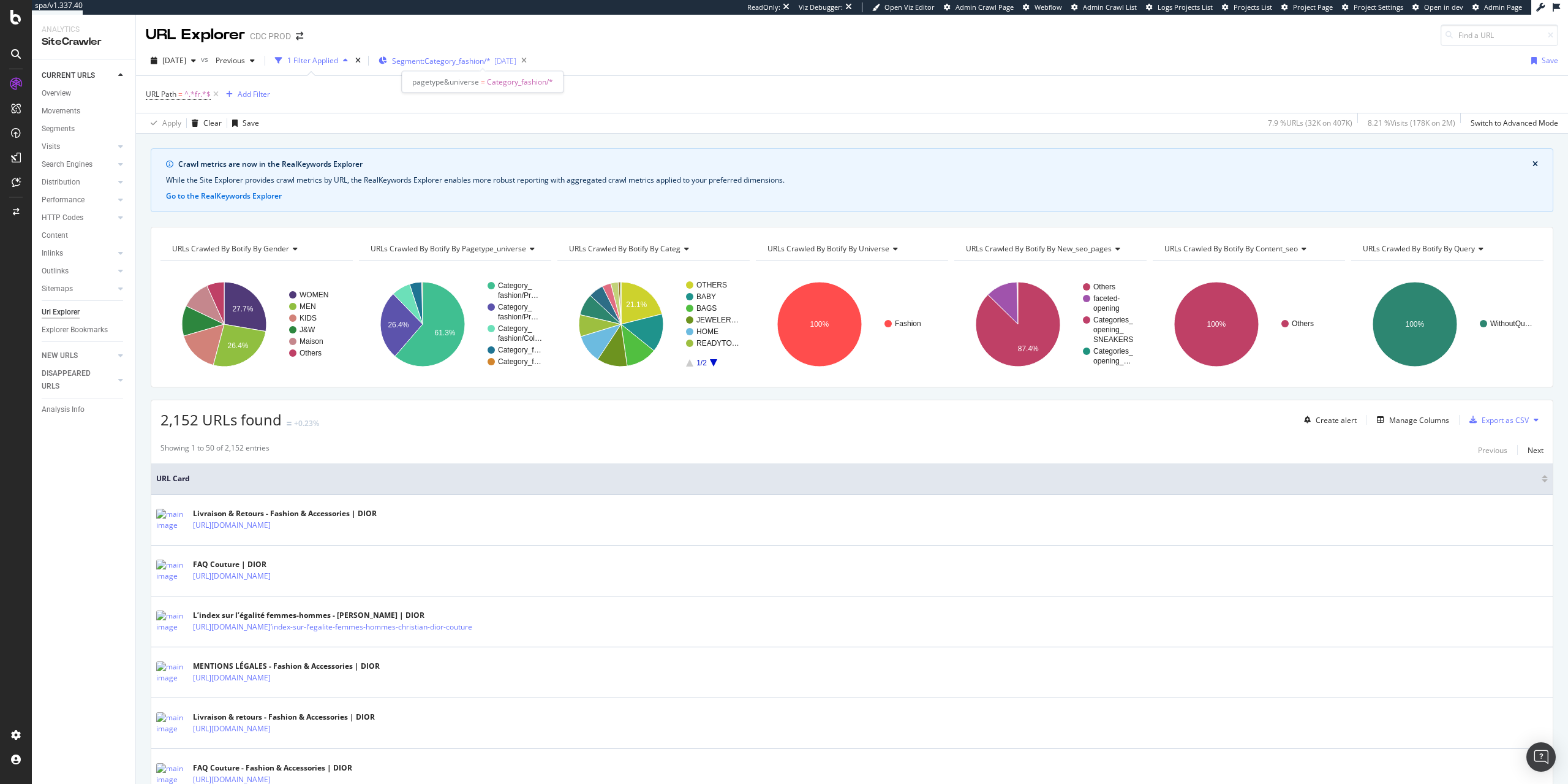
click at [461, 60] on span "Segment: Category_fashion/*" at bounding box center [441, 61] width 99 height 11
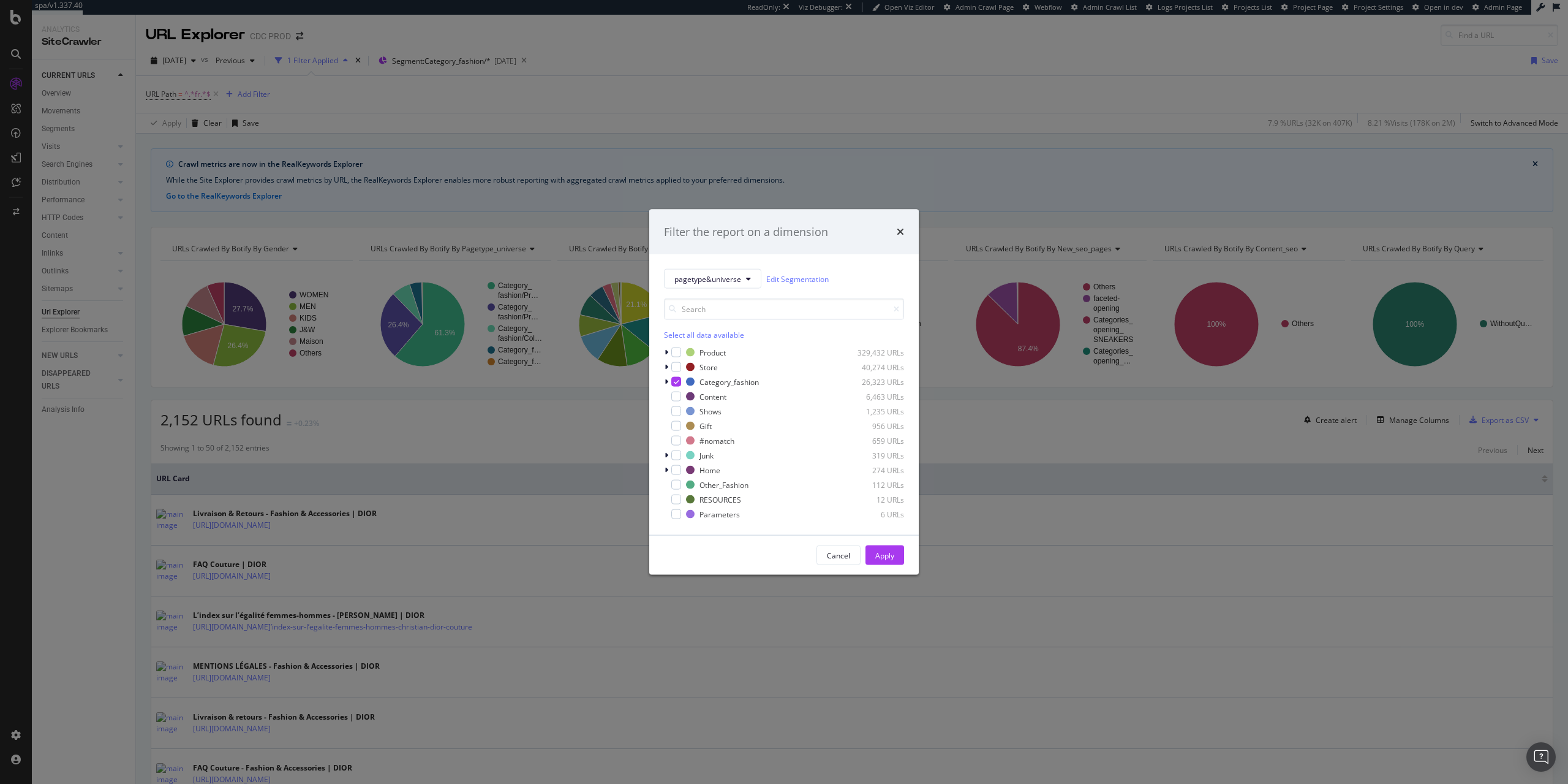
click at [661, 381] on div "pagetype&universe Edit Segmentation Select all data available Product 329,432 U…" at bounding box center [784, 395] width 270 height 281
click at [667, 381] on icon "modal" at bounding box center [667, 382] width 4 height 8
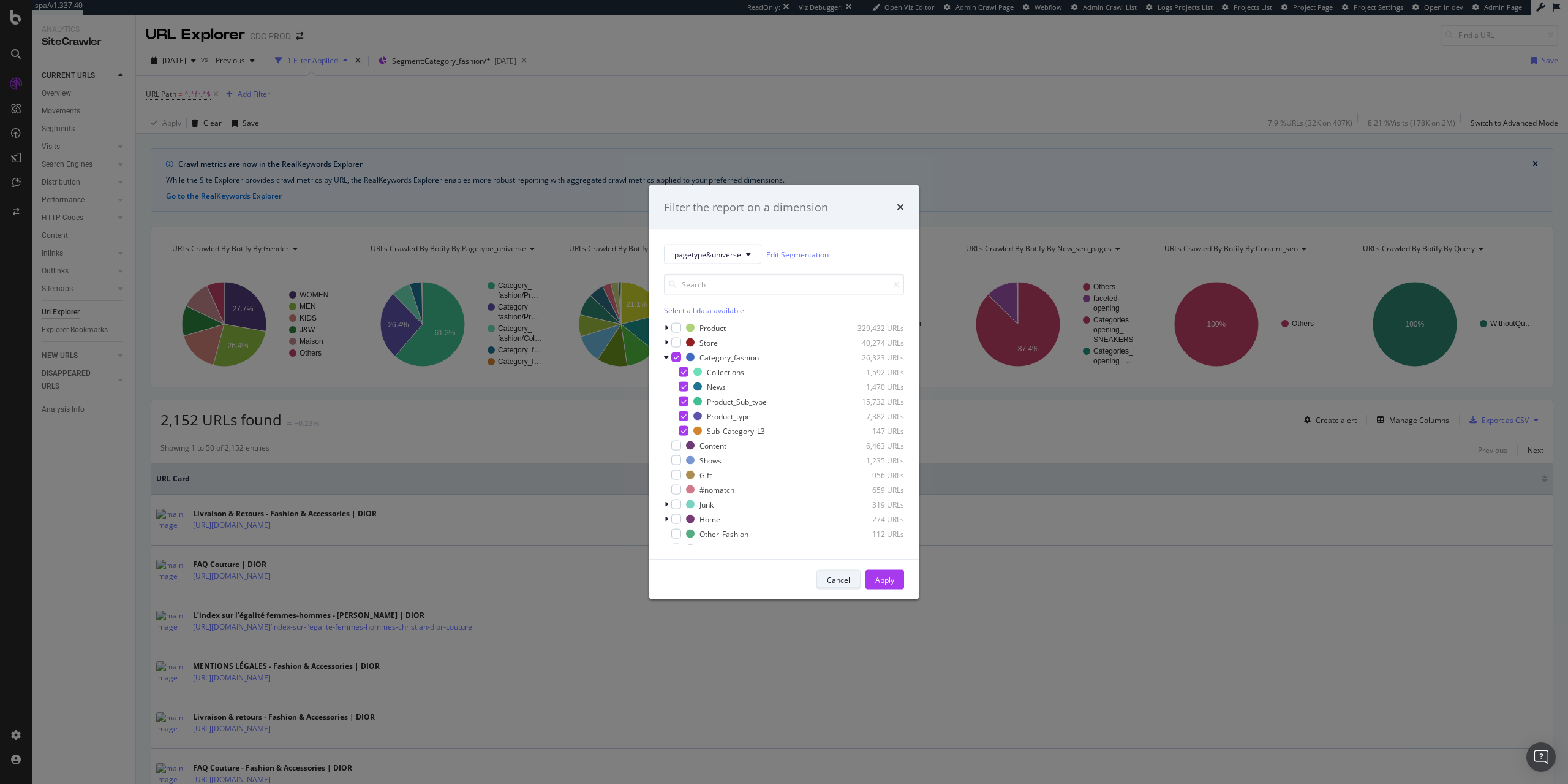
click at [850, 573] on div "Cancel" at bounding box center [838, 580] width 23 height 17
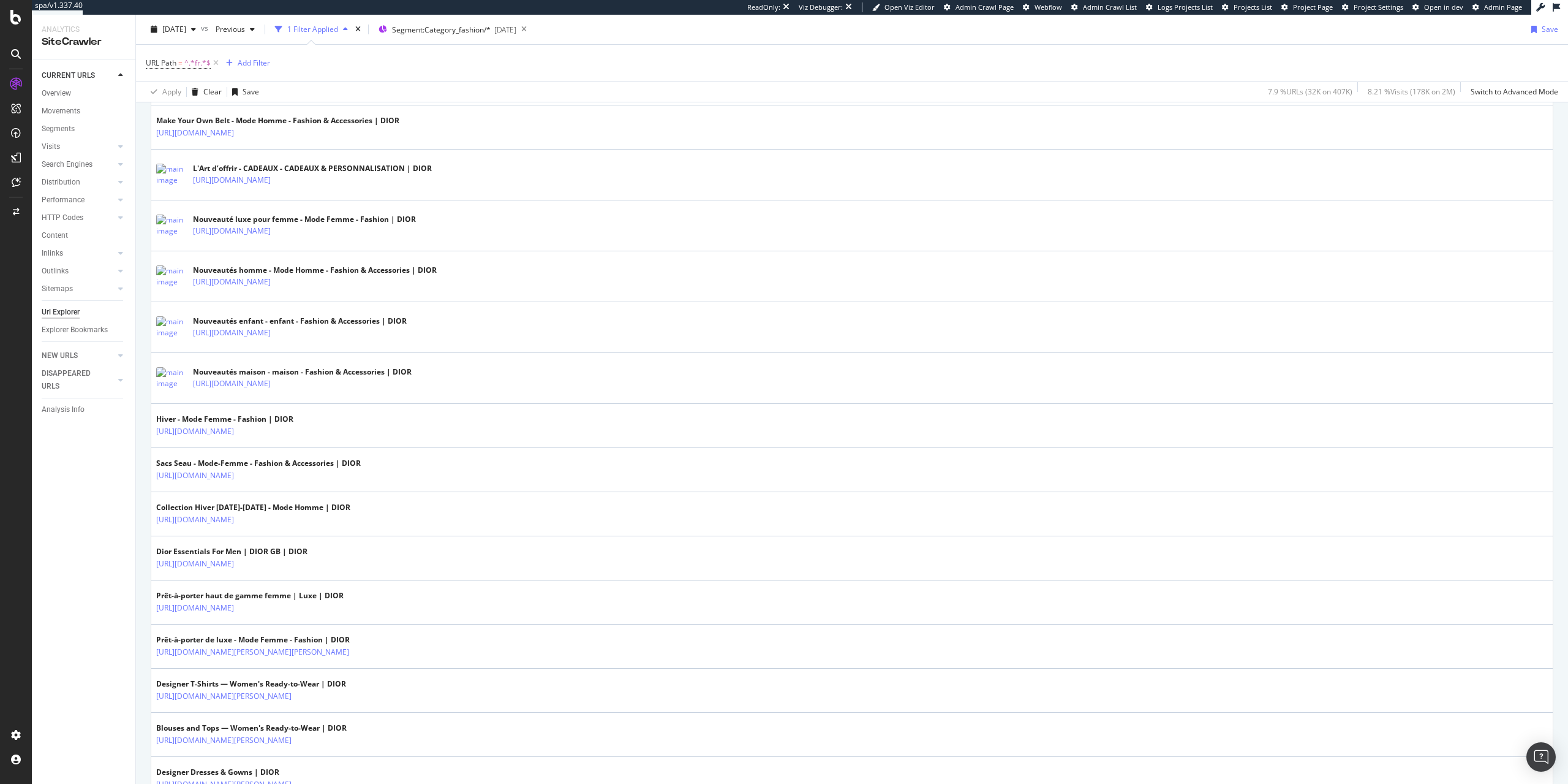
scroll to position [2118, 0]
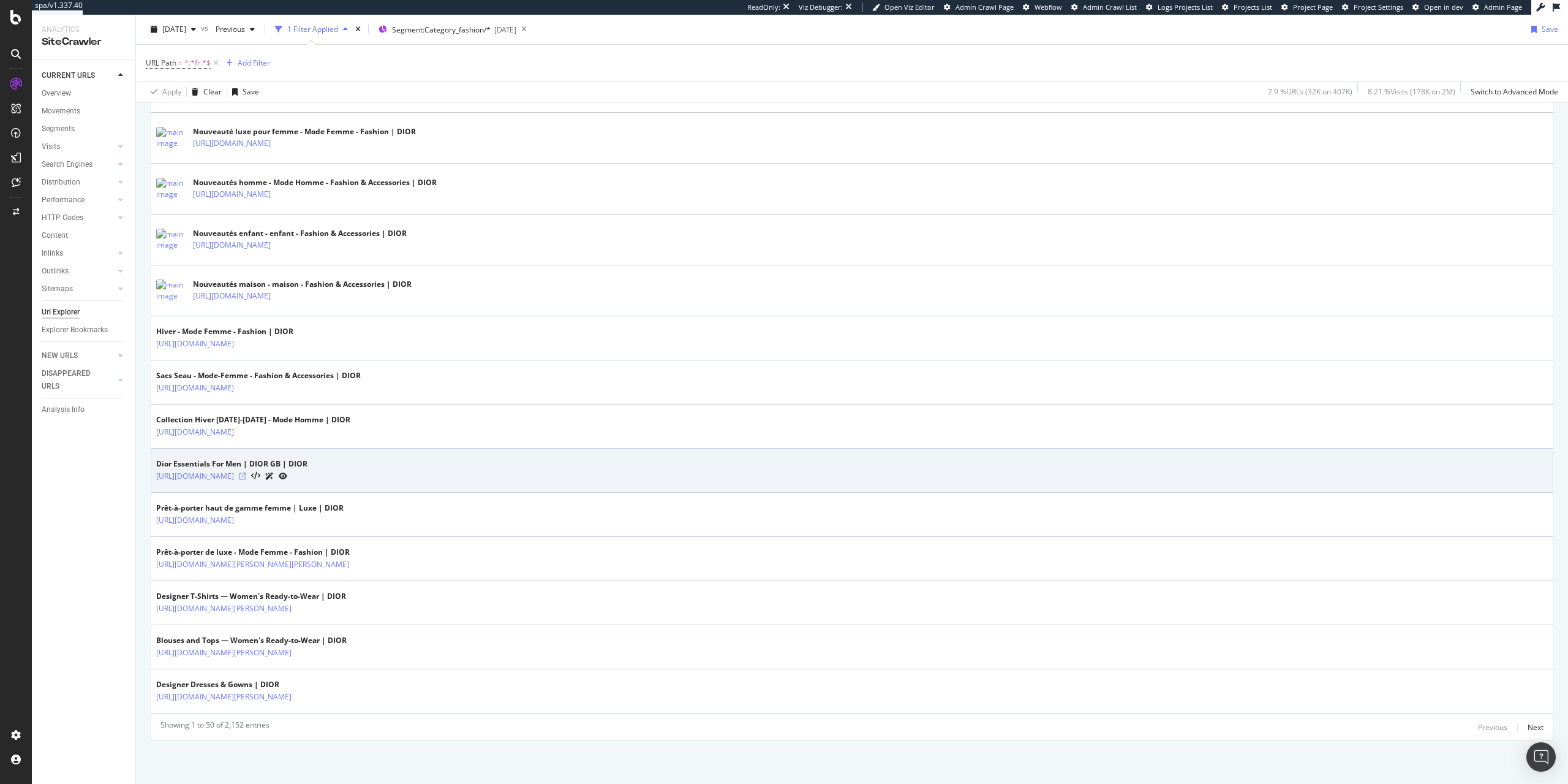
click at [247, 476] on icon at bounding box center [243, 476] width 8 height 8
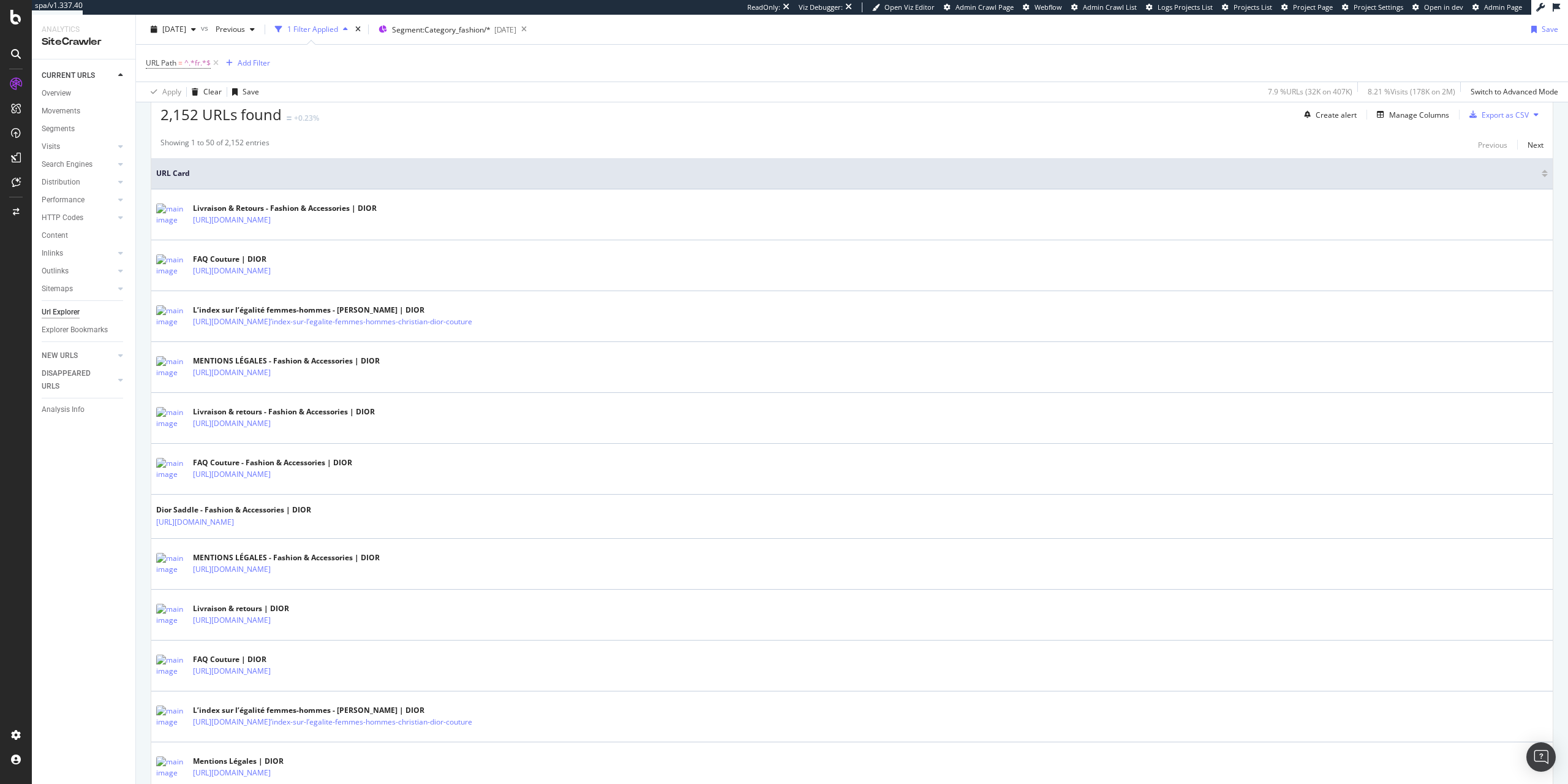
scroll to position [0, 0]
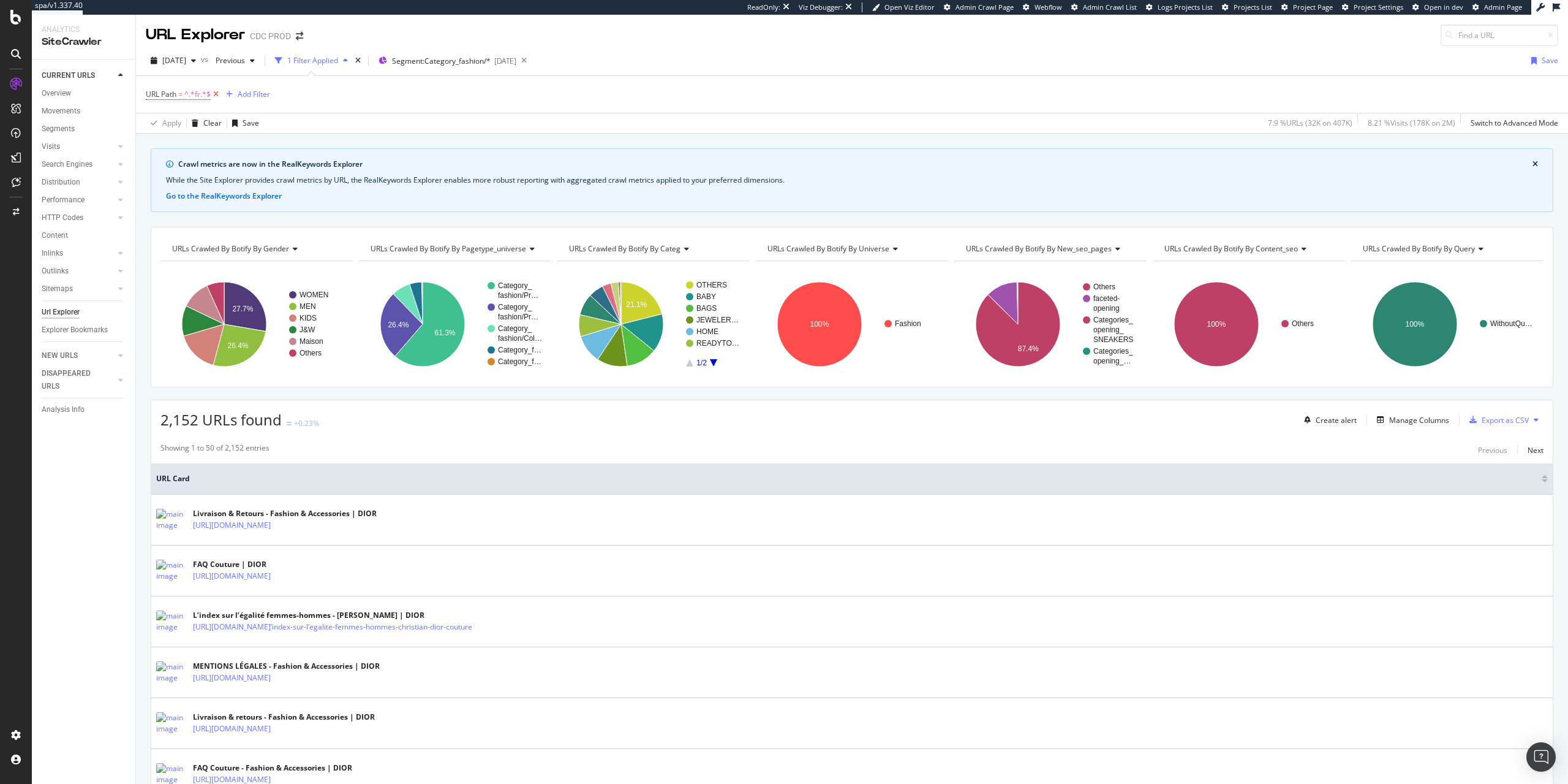
click at [214, 91] on icon at bounding box center [216, 94] width 11 height 12
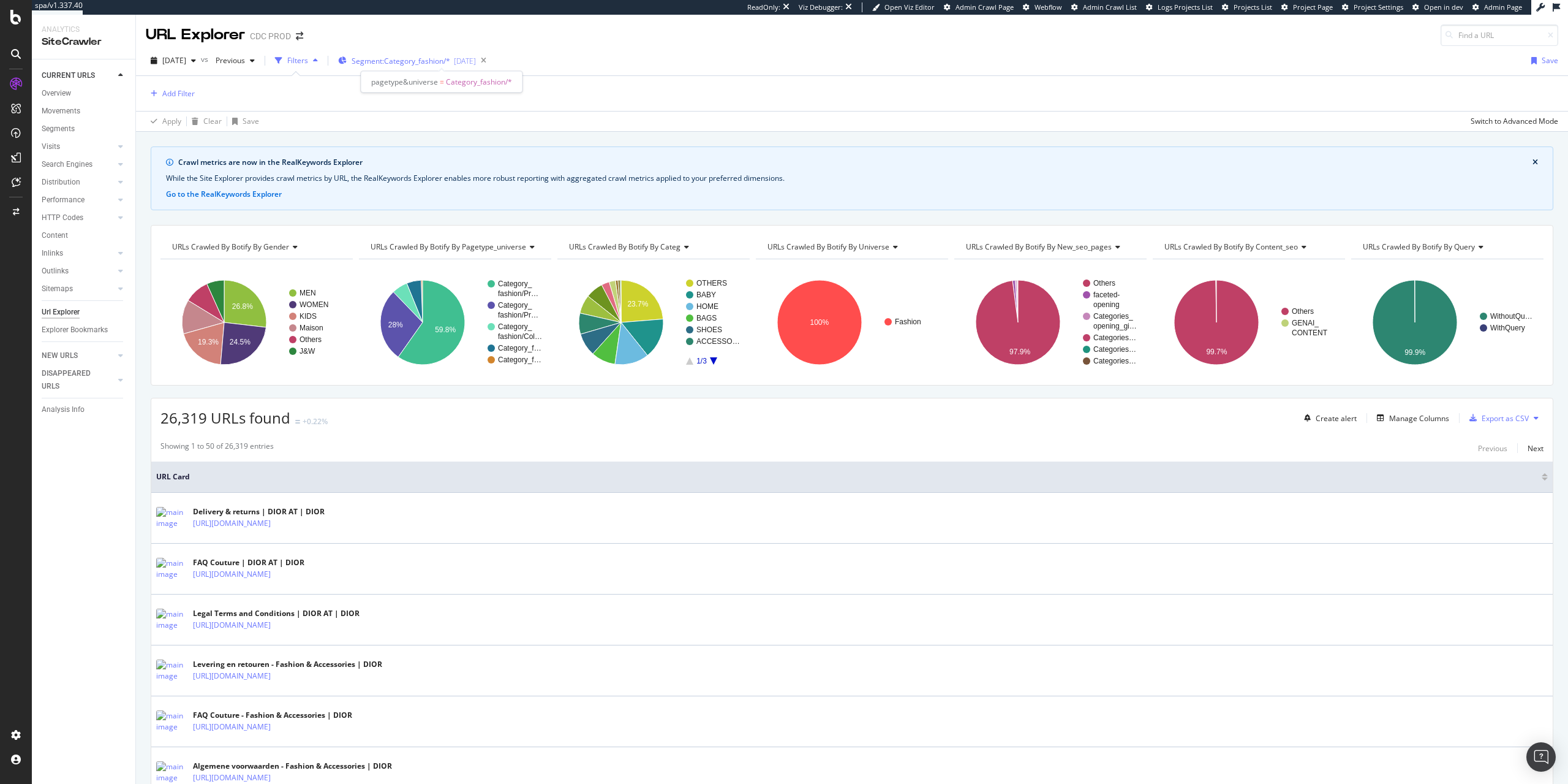
click at [450, 58] on span "Segment: Category_fashion/*" at bounding box center [401, 61] width 99 height 11
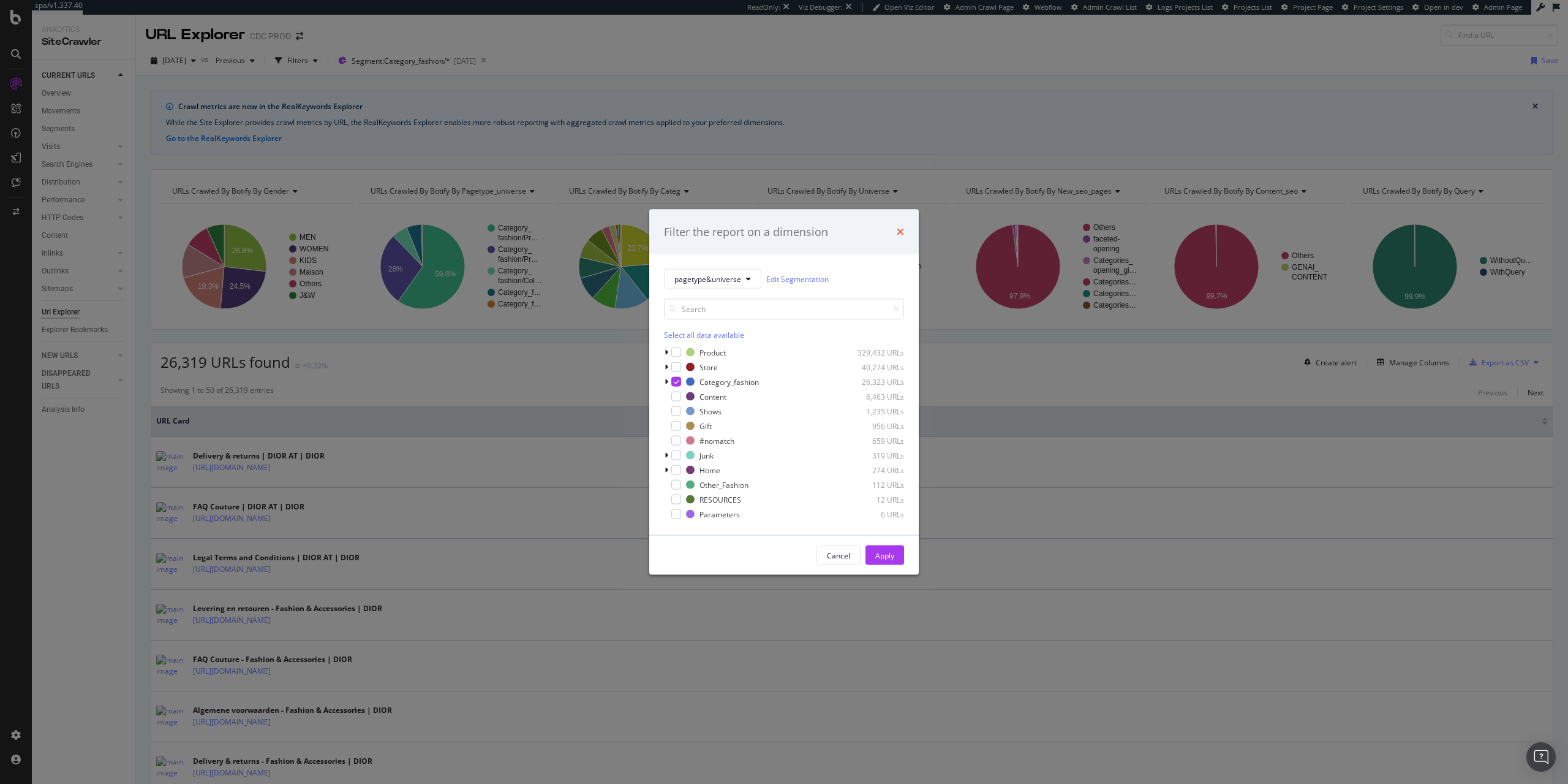
click at [903, 231] on icon "times" at bounding box center [901, 232] width 8 height 10
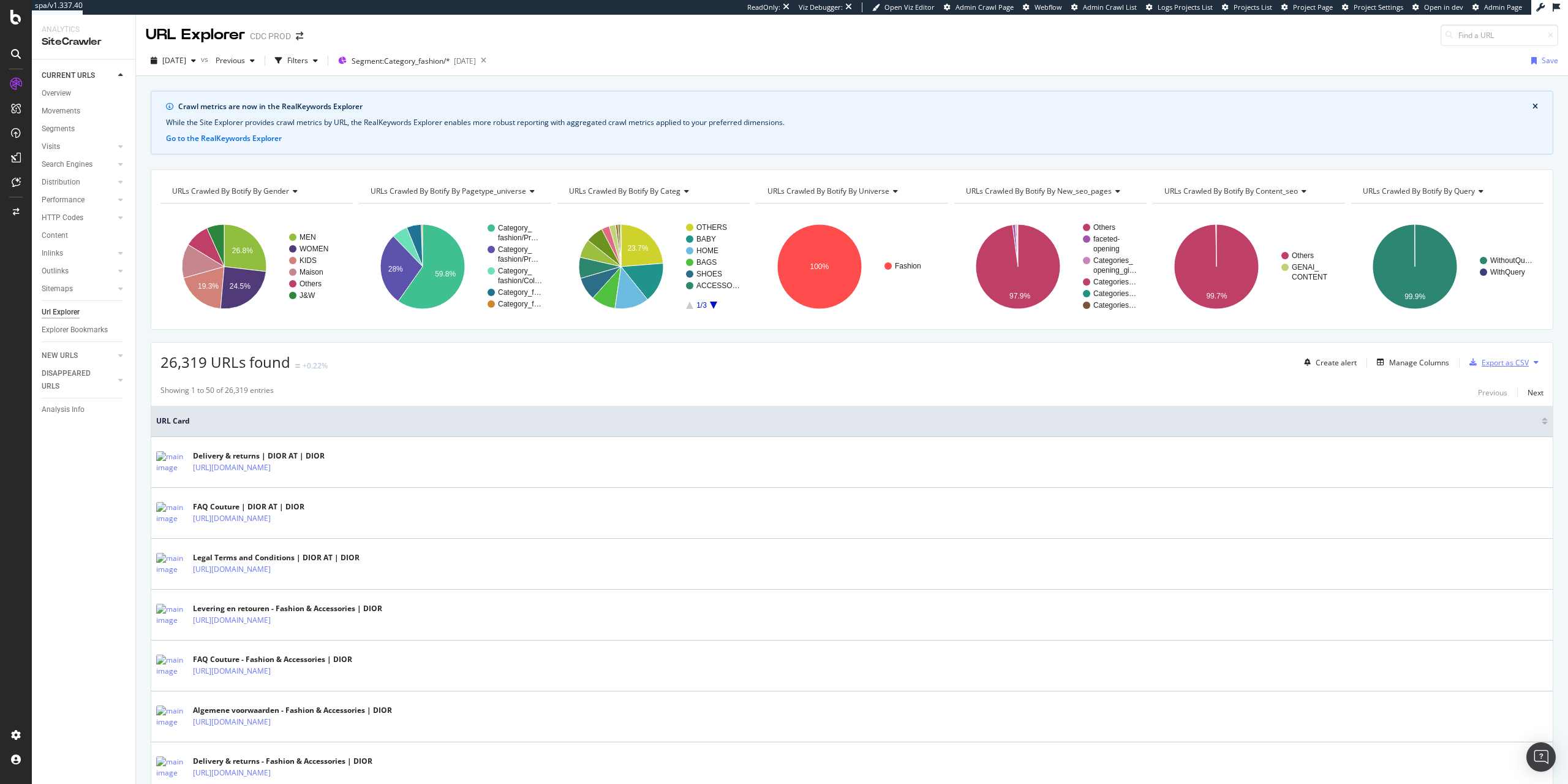
click at [1526, 371] on div "Export as CSV" at bounding box center [1497, 362] width 64 height 18
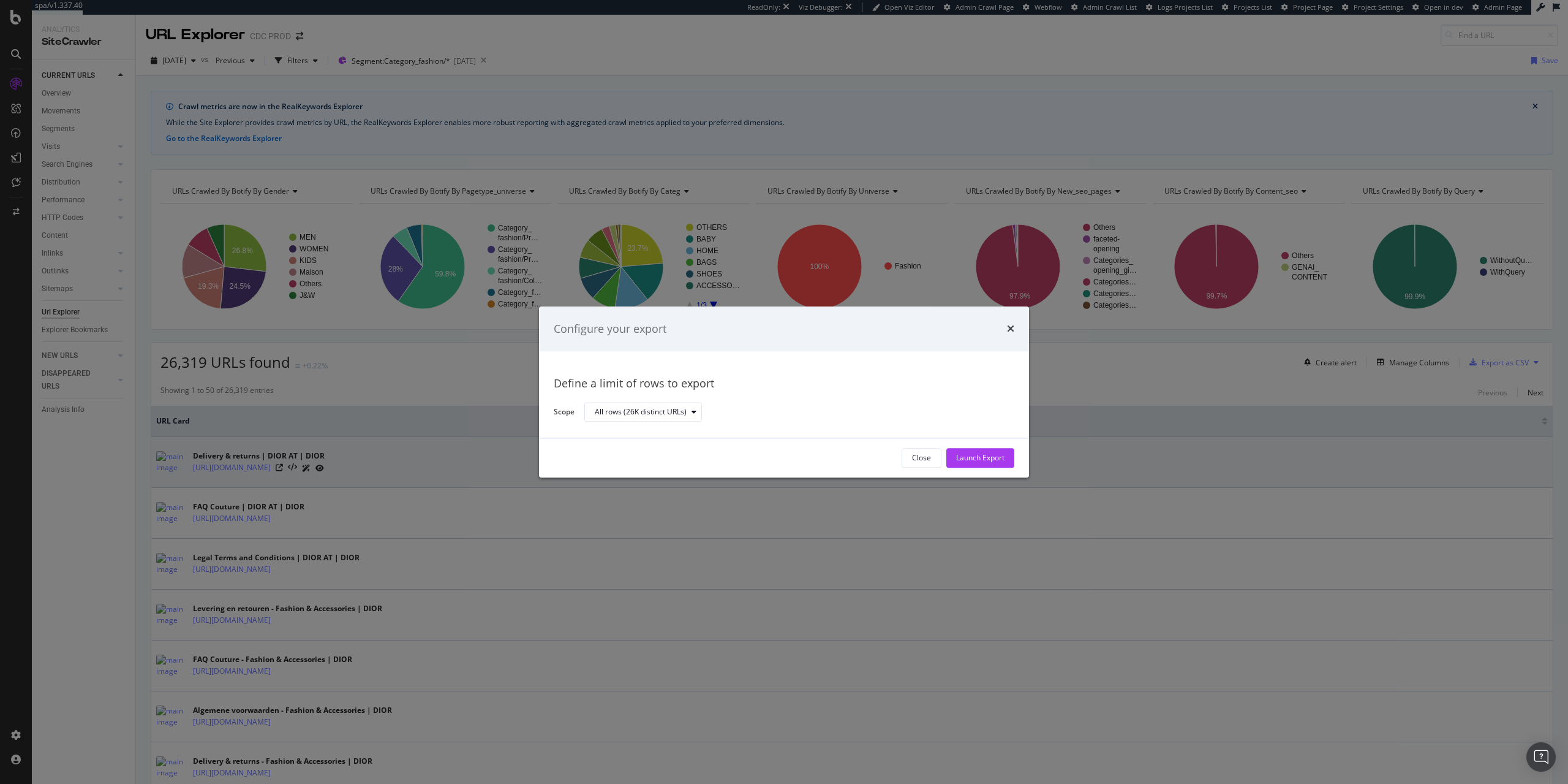
click at [989, 452] on div "Launch Export" at bounding box center [980, 457] width 48 height 18
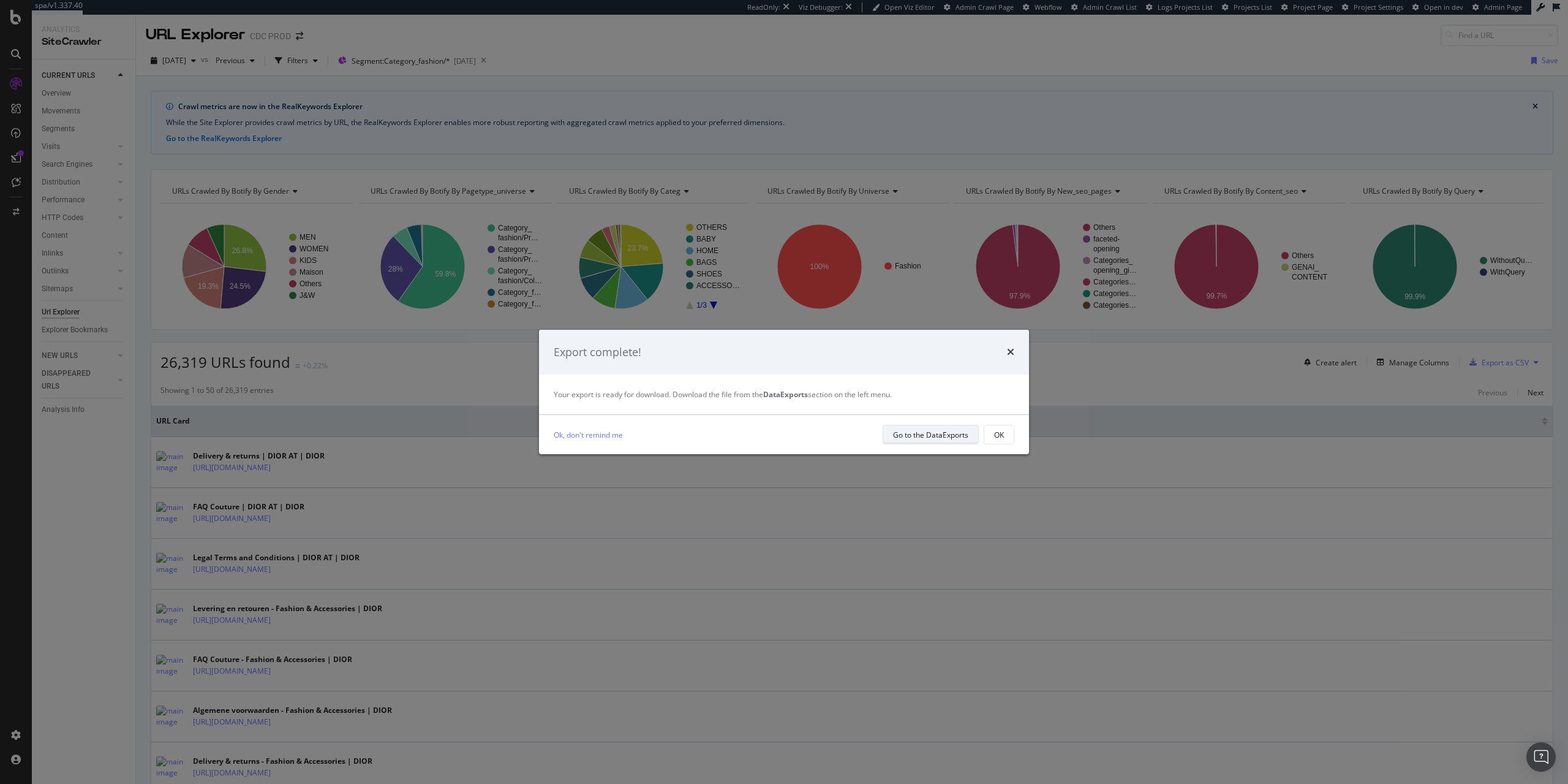
click at [937, 441] on div "Go to the DataExports" at bounding box center [931, 434] width 75 height 17
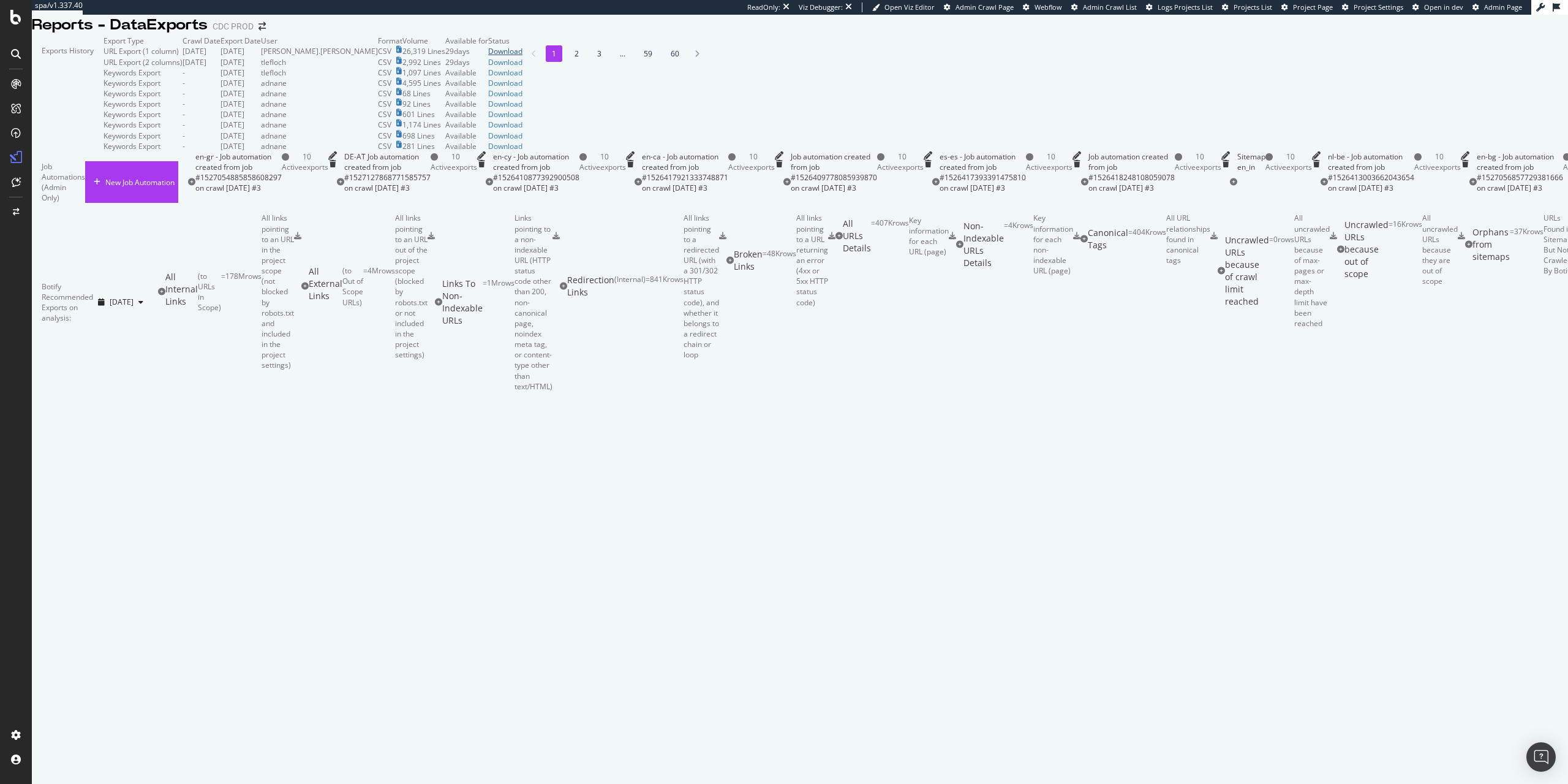
click at [523, 57] on div "Download" at bounding box center [505, 51] width 35 height 11
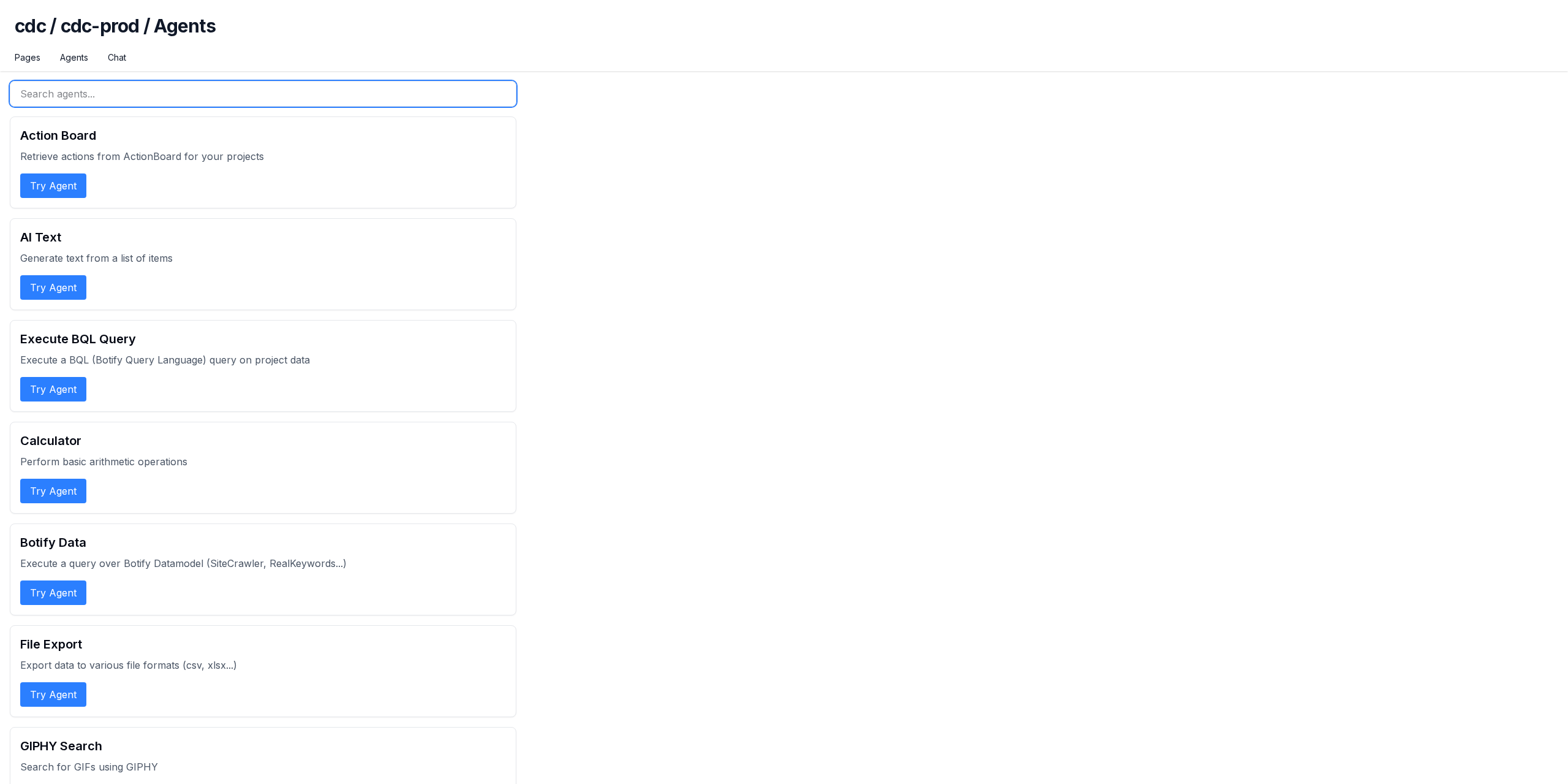
click at [252, 96] on input "text" at bounding box center [263, 94] width 506 height 26
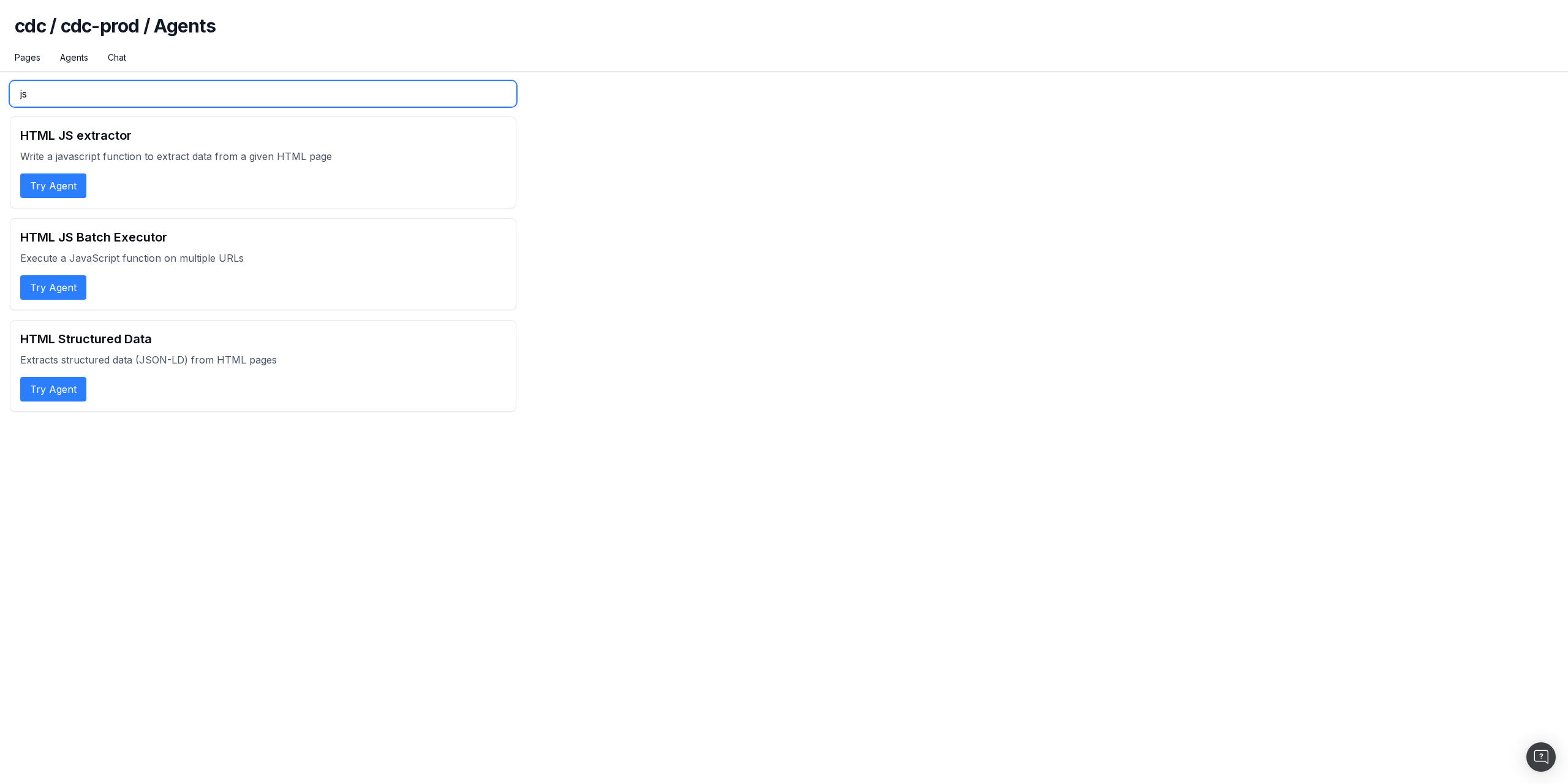
type input "js"
click at [285, 155] on p "Write a javascript function to extract data from a given HTML page" at bounding box center [263, 156] width 486 height 14
click at [40, 179] on button "Try Agent" at bounding box center [53, 186] width 66 height 25
select select "1"
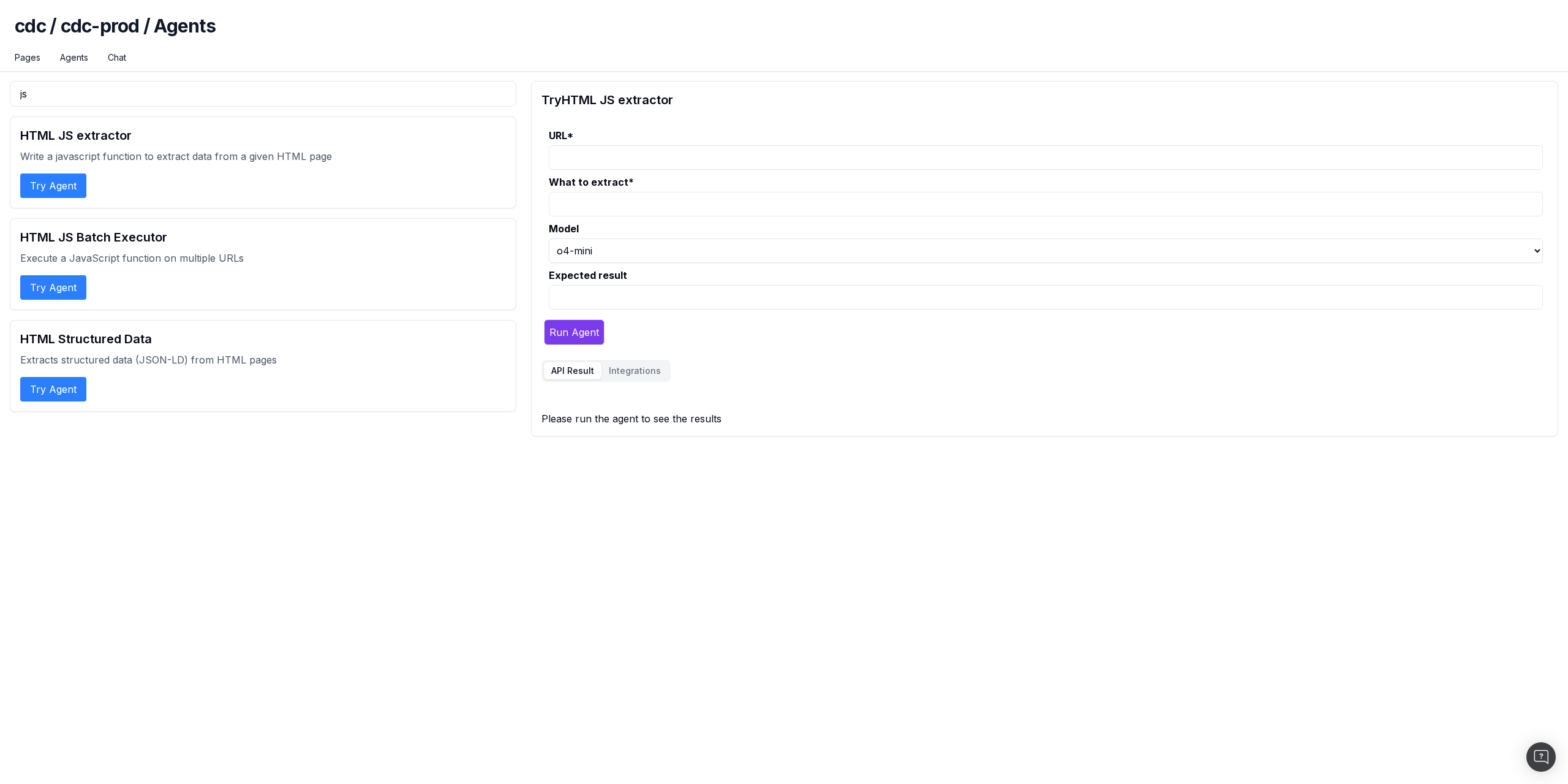
click at [75, 283] on button "Try Agent" at bounding box center [53, 287] width 66 height 25
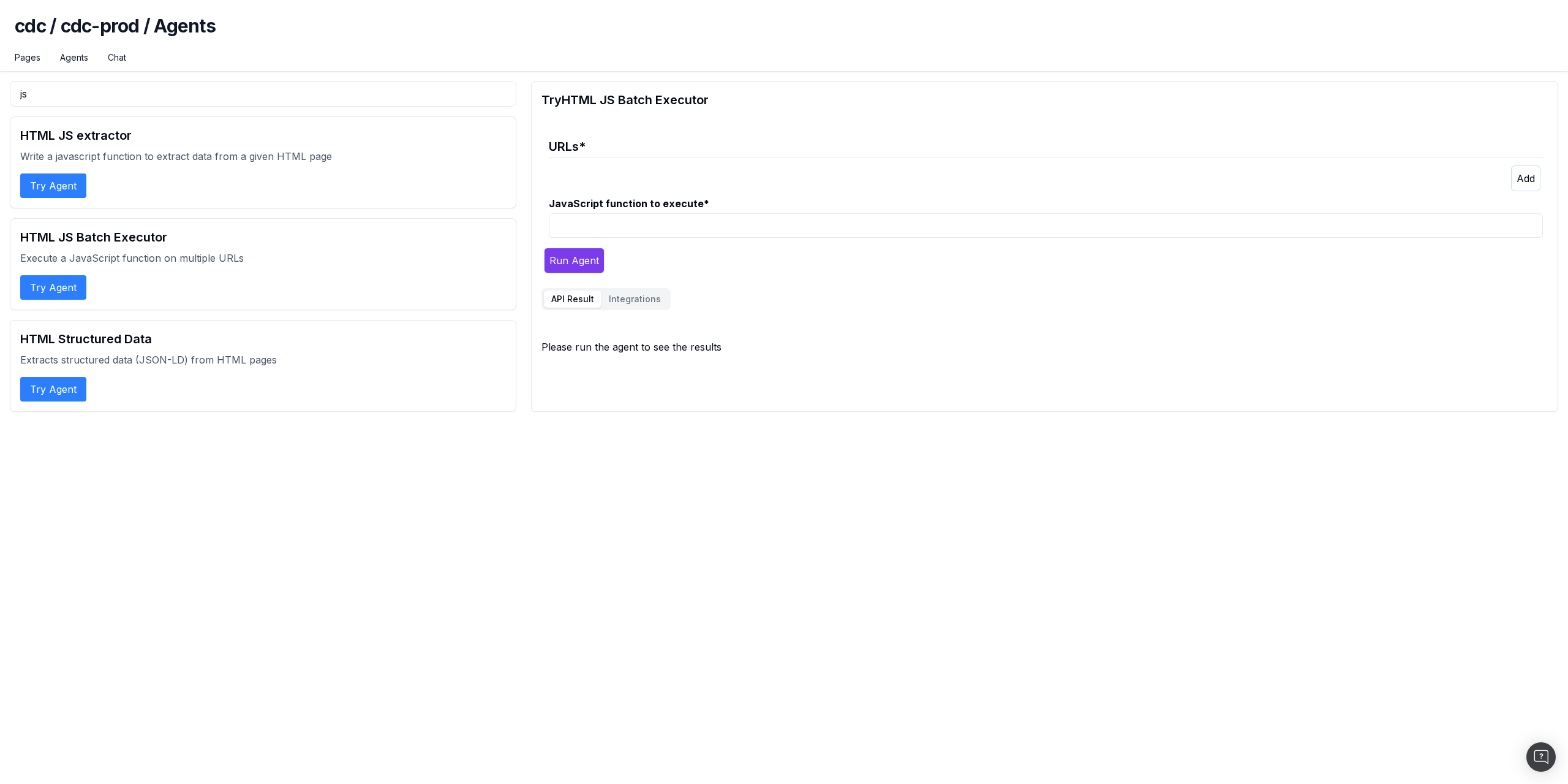
click at [751, 144] on legend "URLs *" at bounding box center [1046, 143] width 994 height 30
click at [1520, 174] on icon "button" at bounding box center [1526, 178] width 18 height 12
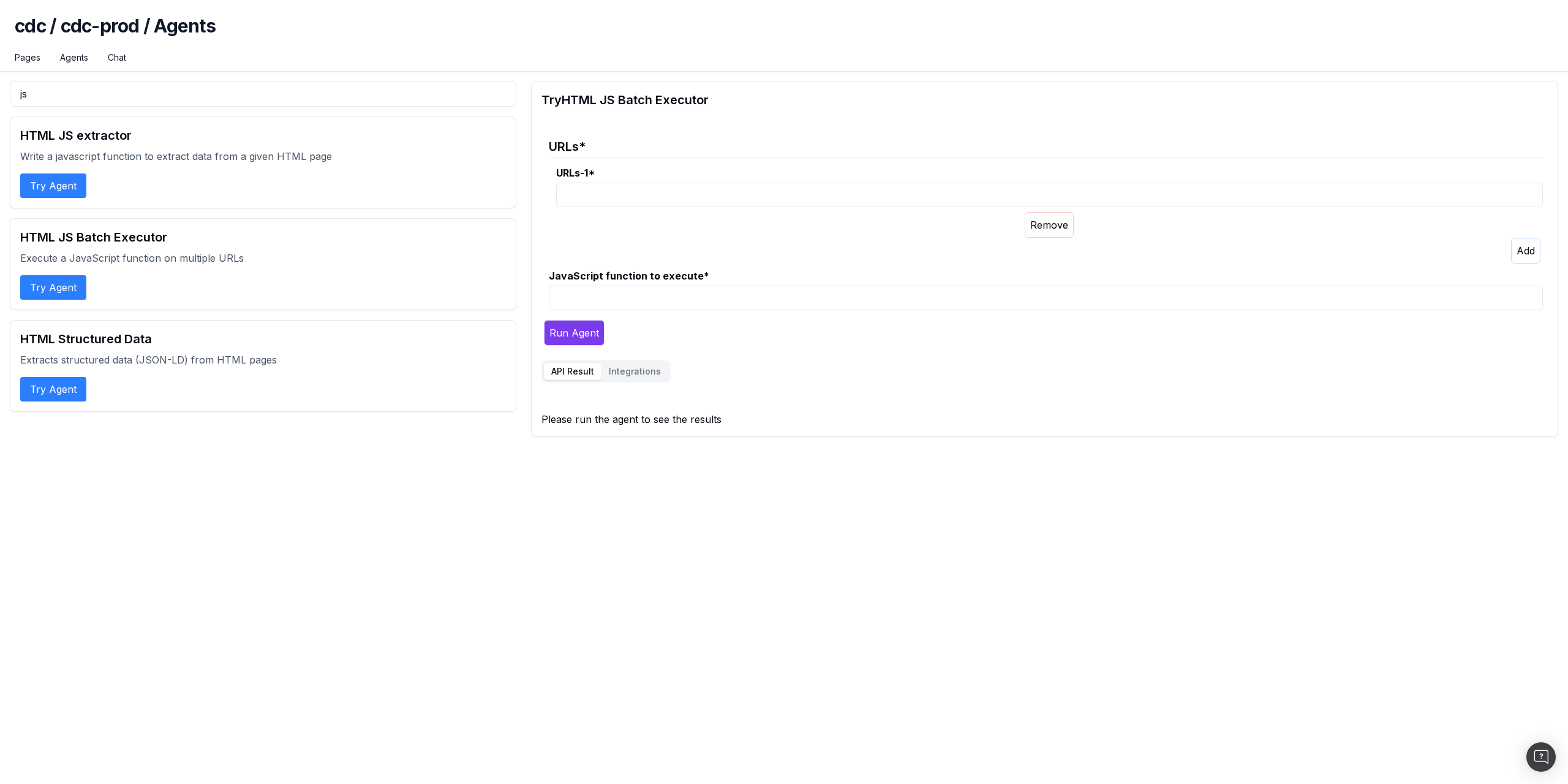
click at [705, 200] on input "URLs-1 *" at bounding box center [1049, 194] width 987 height 25
paste input "[URL][DOMAIN_NAME]"
type input "[URL][DOMAIN_NAME]"
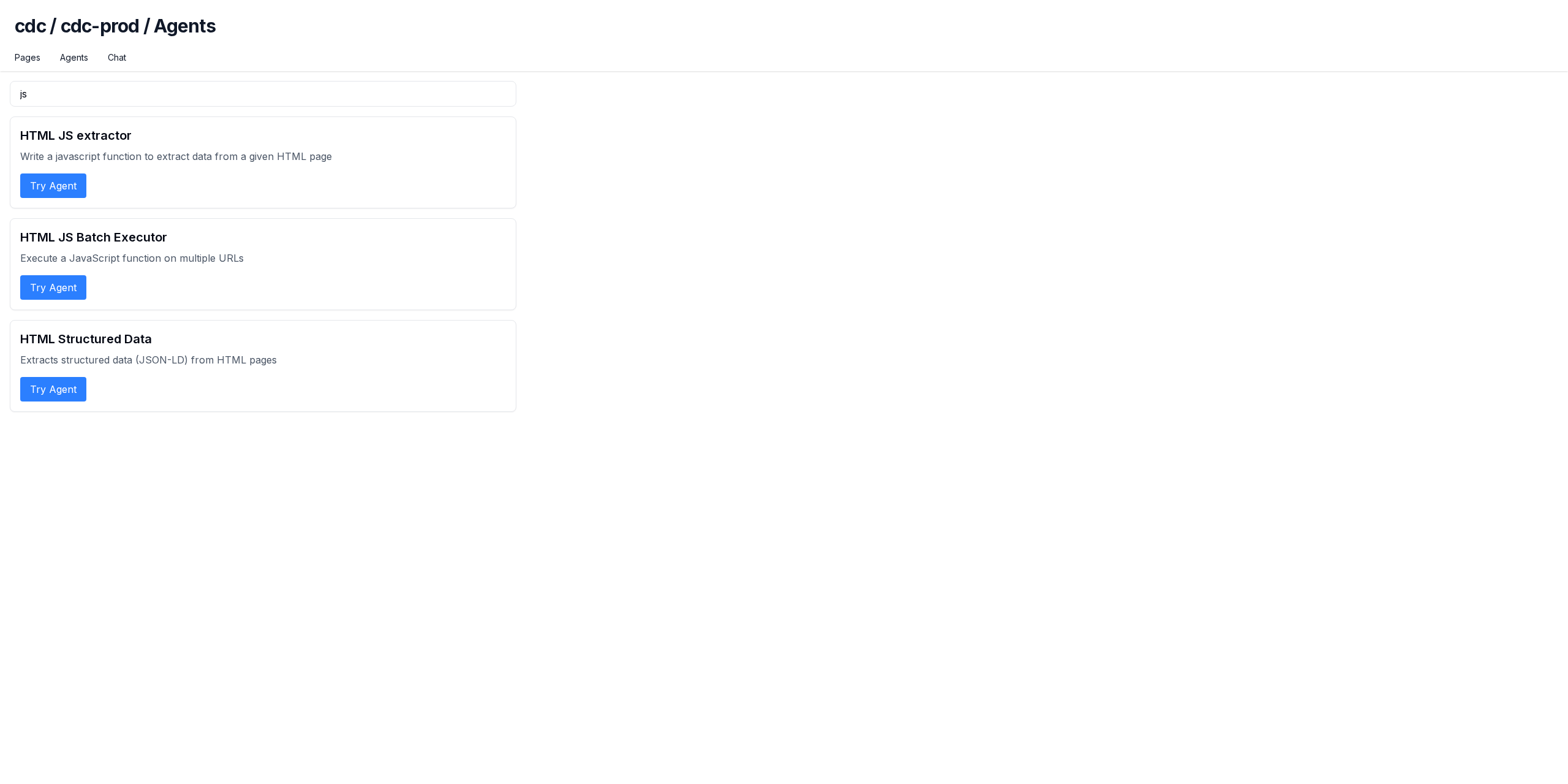
click at [45, 286] on button "Try Agent" at bounding box center [53, 287] width 66 height 25
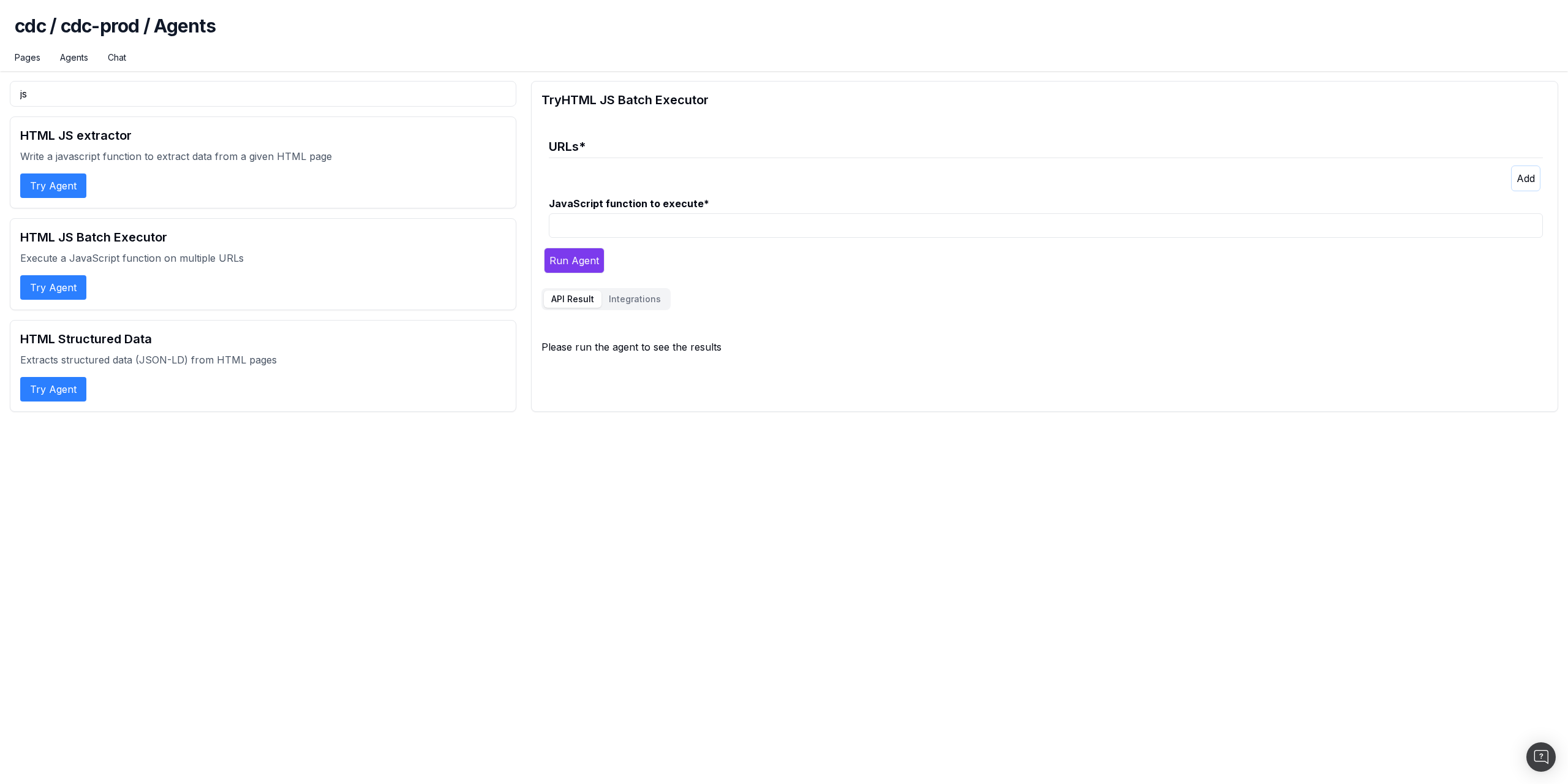
click at [649, 153] on legend "URLs *" at bounding box center [1046, 143] width 994 height 30
click at [1518, 170] on button "button" at bounding box center [1526, 178] width 30 height 26
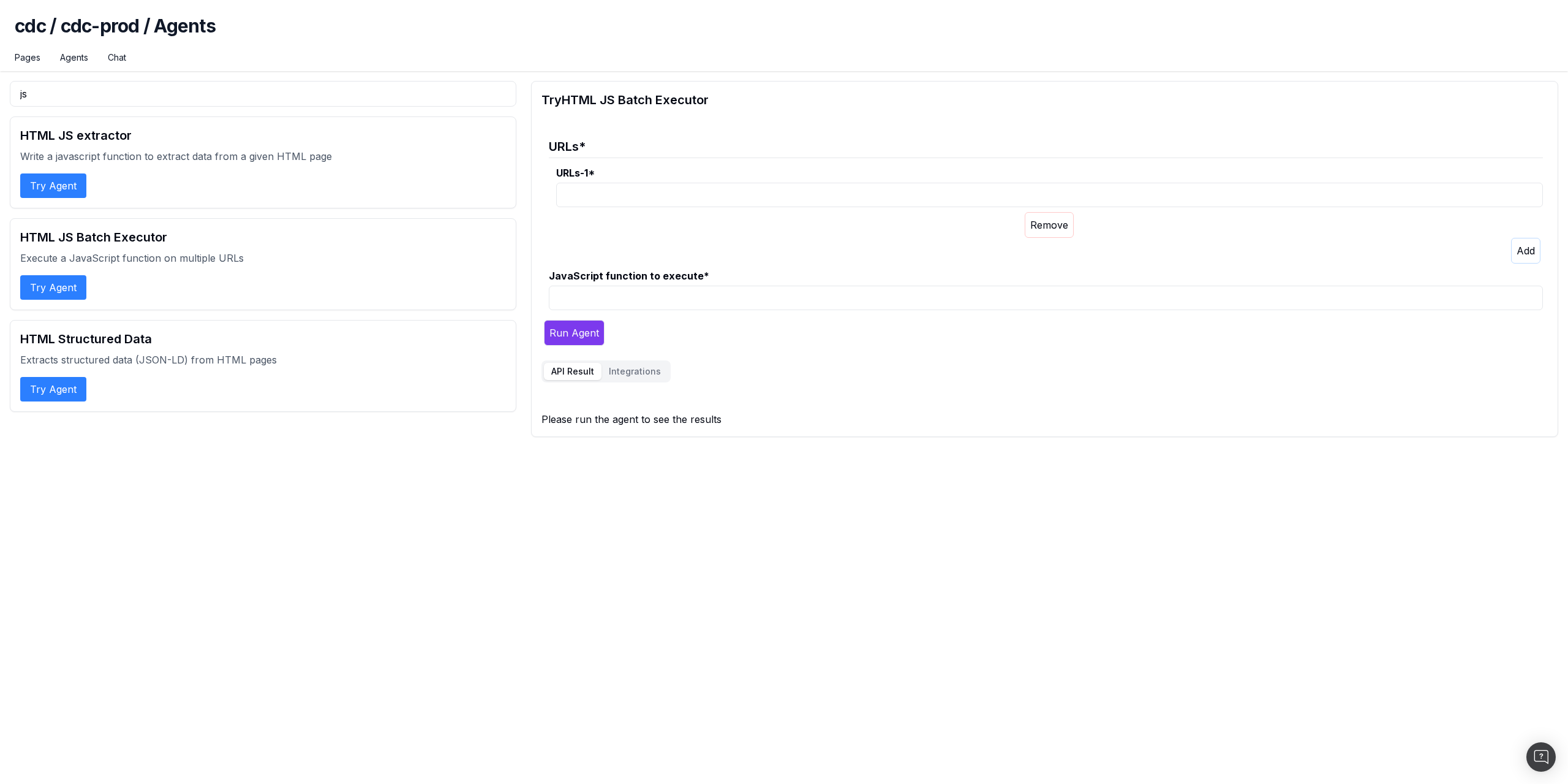
click at [934, 203] on input "URLs-1 *" at bounding box center [1049, 194] width 987 height 25
paste input "[URL][DOMAIN_NAME]"
type input "[URL][DOMAIN_NAME]"
click at [921, 246] on p at bounding box center [1049, 250] width 987 height 26
click at [663, 307] on fieldset "URLs * URLs-1 * [URL][DOMAIN_NAME] JavaScript function to execute *" at bounding box center [1042, 221] width 1001 height 187
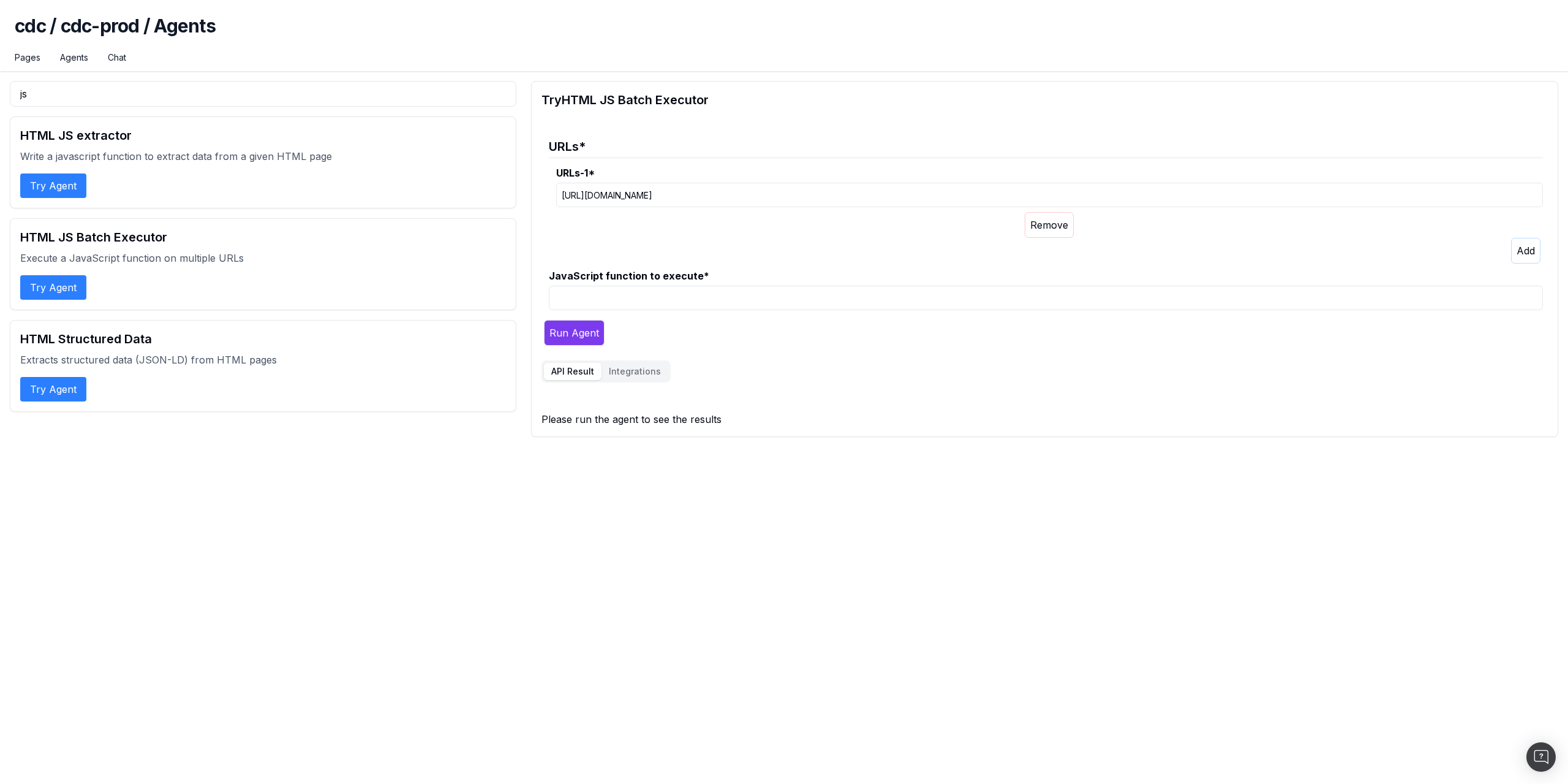
click at [662, 300] on input "JavaScript function to execute *" at bounding box center [1046, 298] width 994 height 25
paste input "()=> { let props = {}; const footerText = document.querySelector('#plp-footer-t…"
type input "()=> { let props = {}; const footerText = document.querySelector('#plp-footer-t…"
click at [574, 327] on button "Run Agent" at bounding box center [574, 332] width 60 height 26
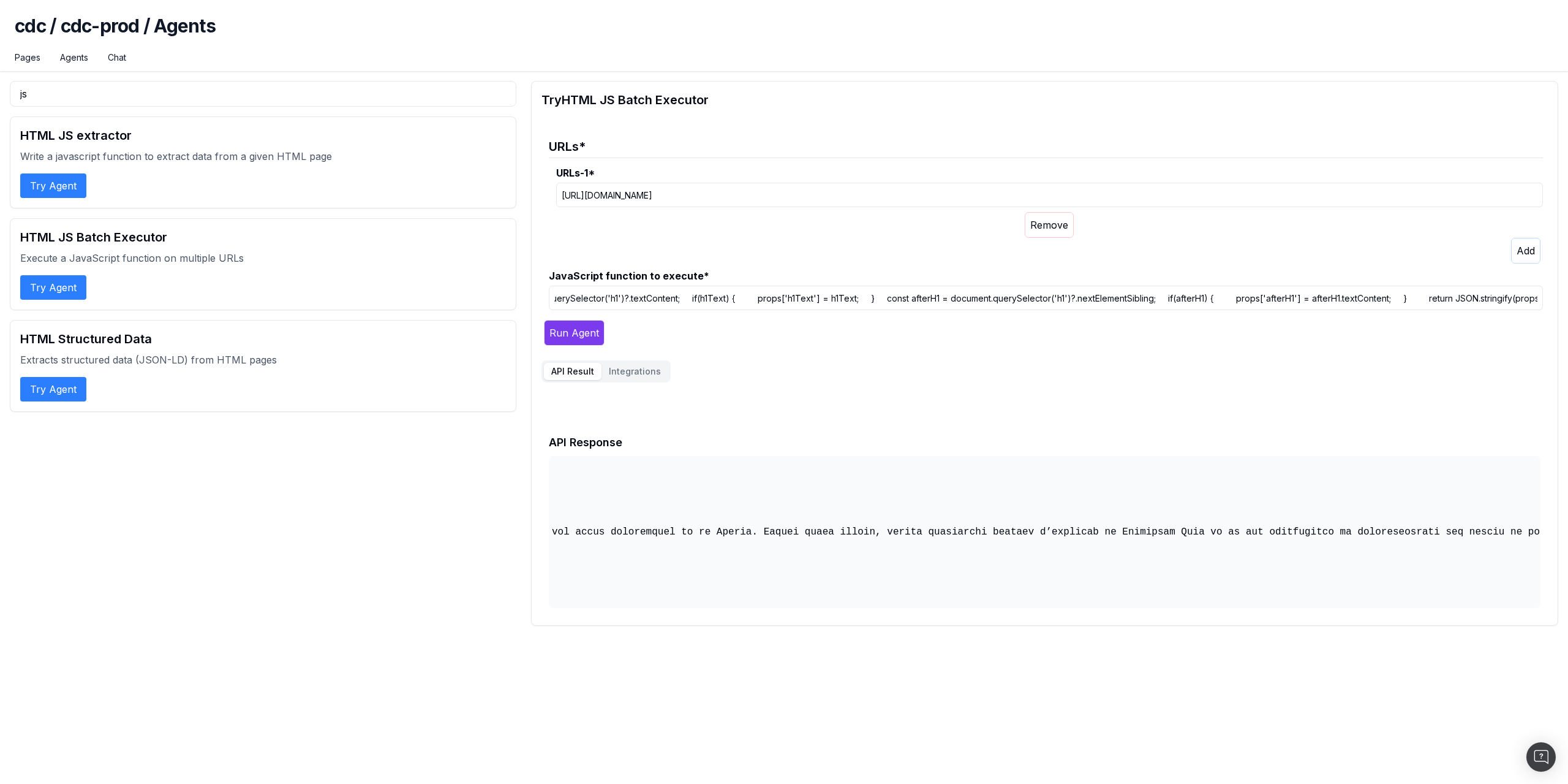
scroll to position [0, 0]
click at [1065, 229] on icon "button" at bounding box center [1049, 225] width 38 height 12
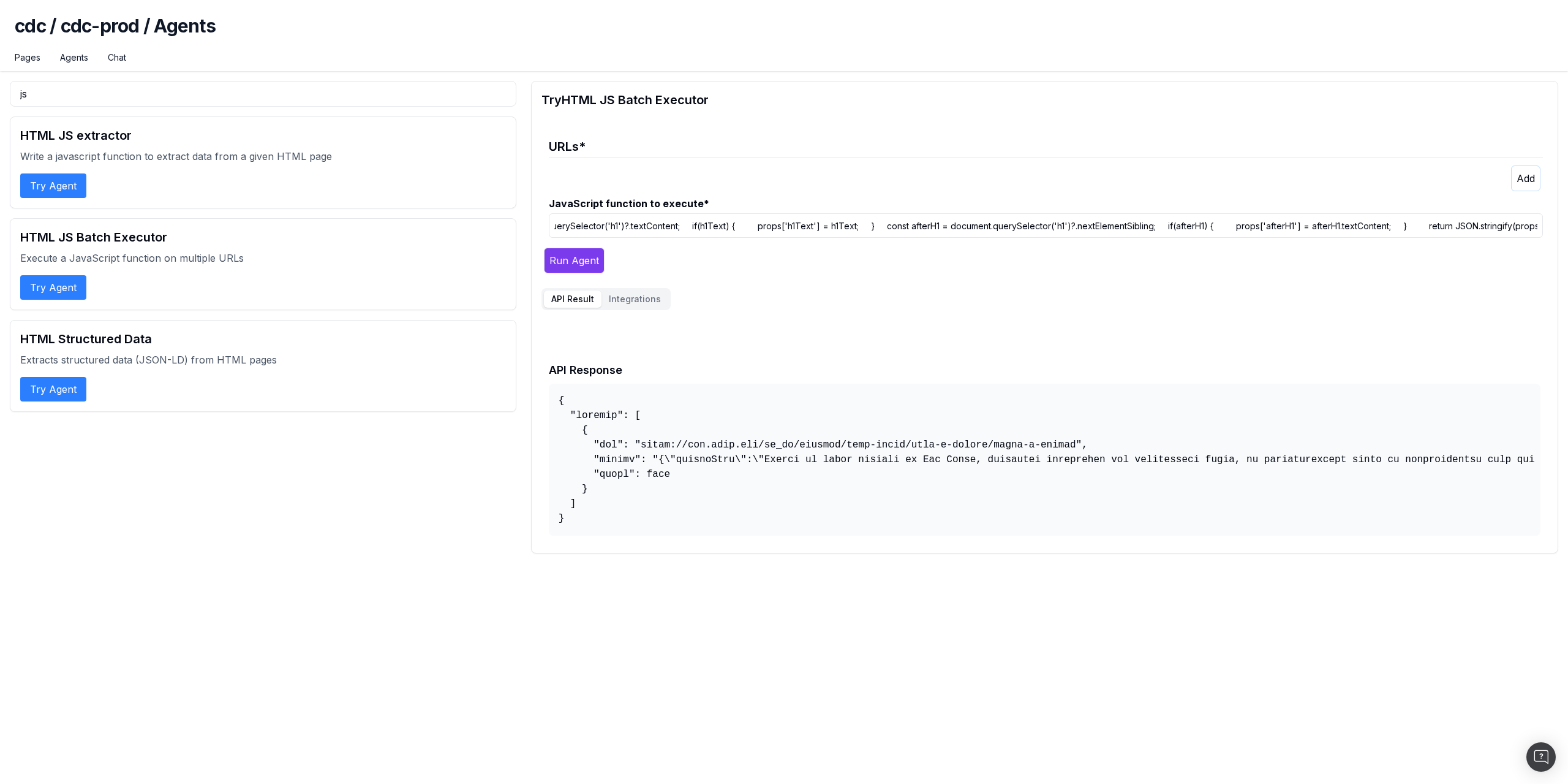
click at [1532, 176] on icon "button" at bounding box center [1526, 178] width 18 height 12
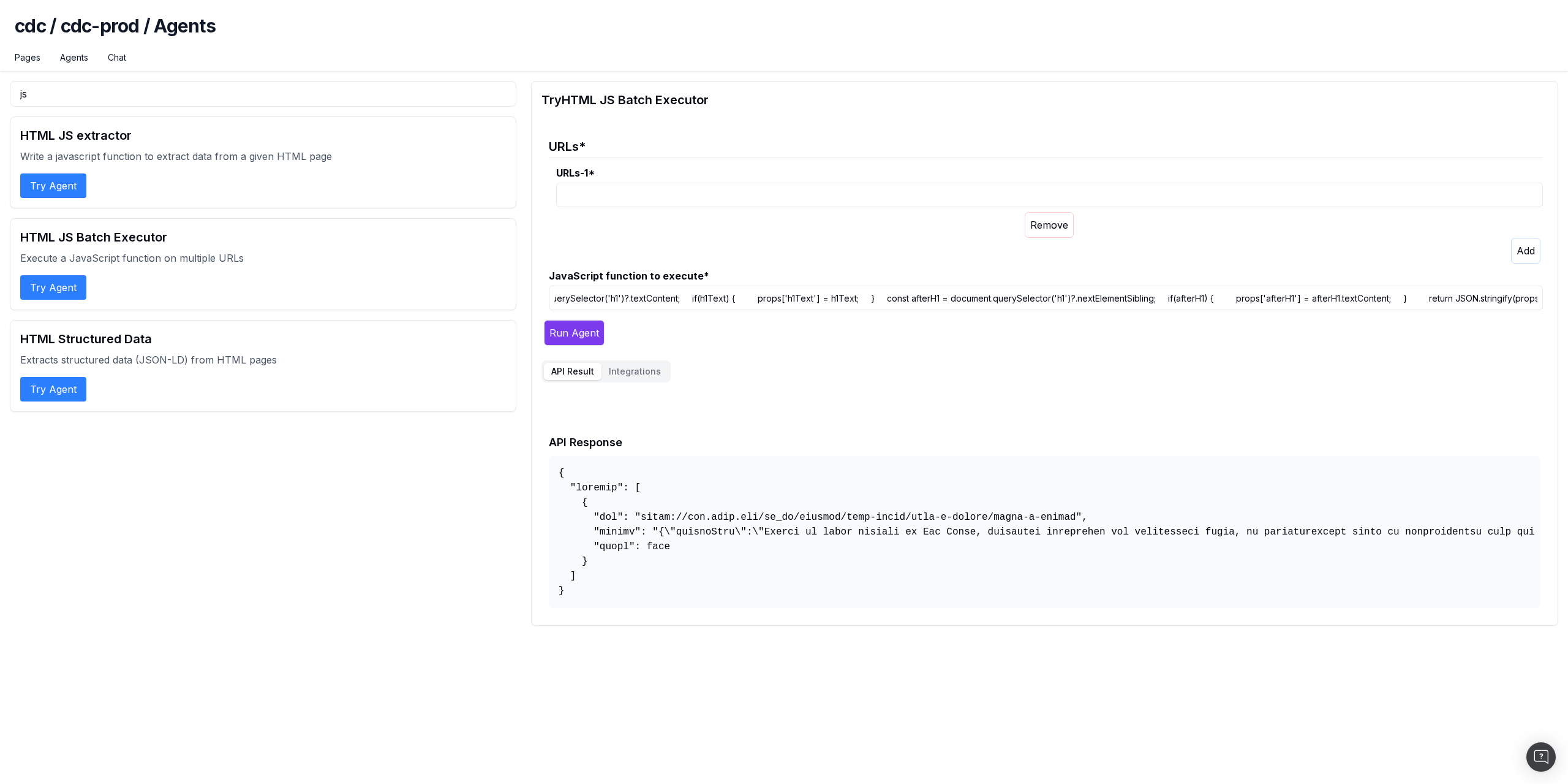
click at [688, 198] on input "URLs-1 *" at bounding box center [1049, 194] width 987 height 25
click at [710, 155] on legend "URLs *" at bounding box center [1046, 143] width 994 height 30
click at [1011, 218] on div at bounding box center [1049, 225] width 987 height 26
click at [1043, 219] on icon "button" at bounding box center [1049, 225] width 38 height 12
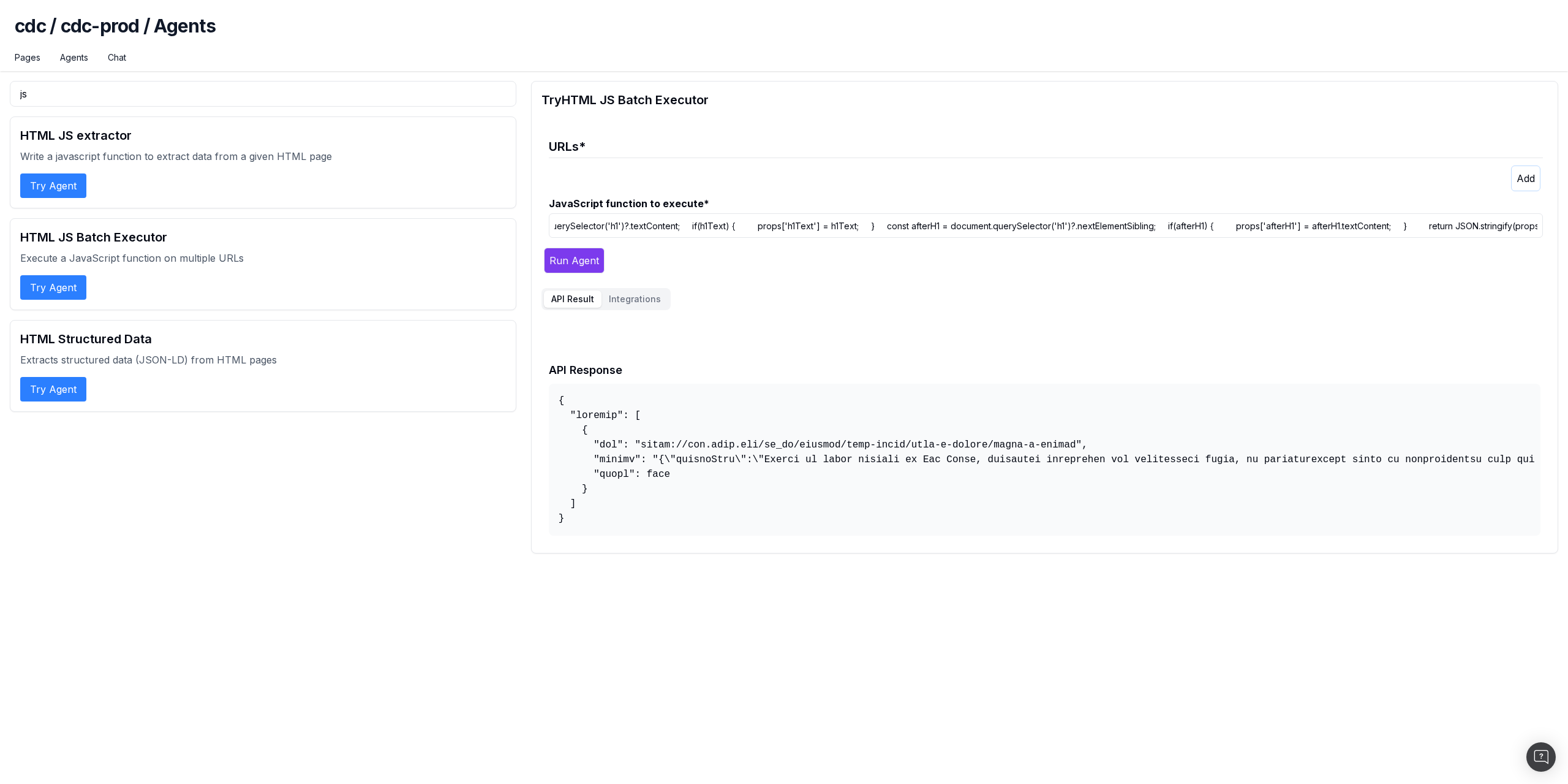
click at [643, 303] on button "Integrations" at bounding box center [635, 299] width 67 height 17
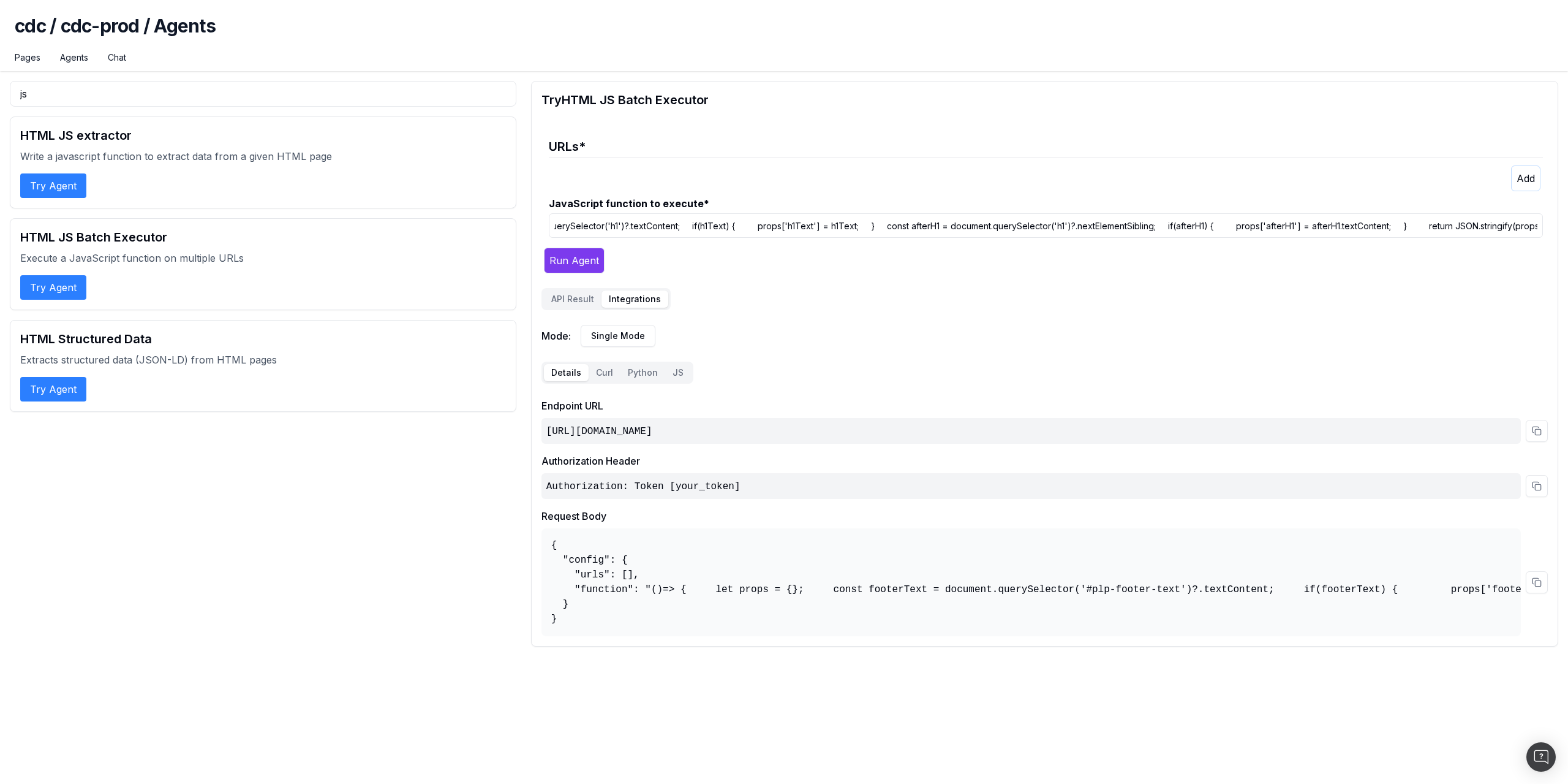
click at [652, 430] on code "[URL][DOMAIN_NAME]" at bounding box center [599, 432] width 106 height 11
